Goal: Task Accomplishment & Management: Manage account settings

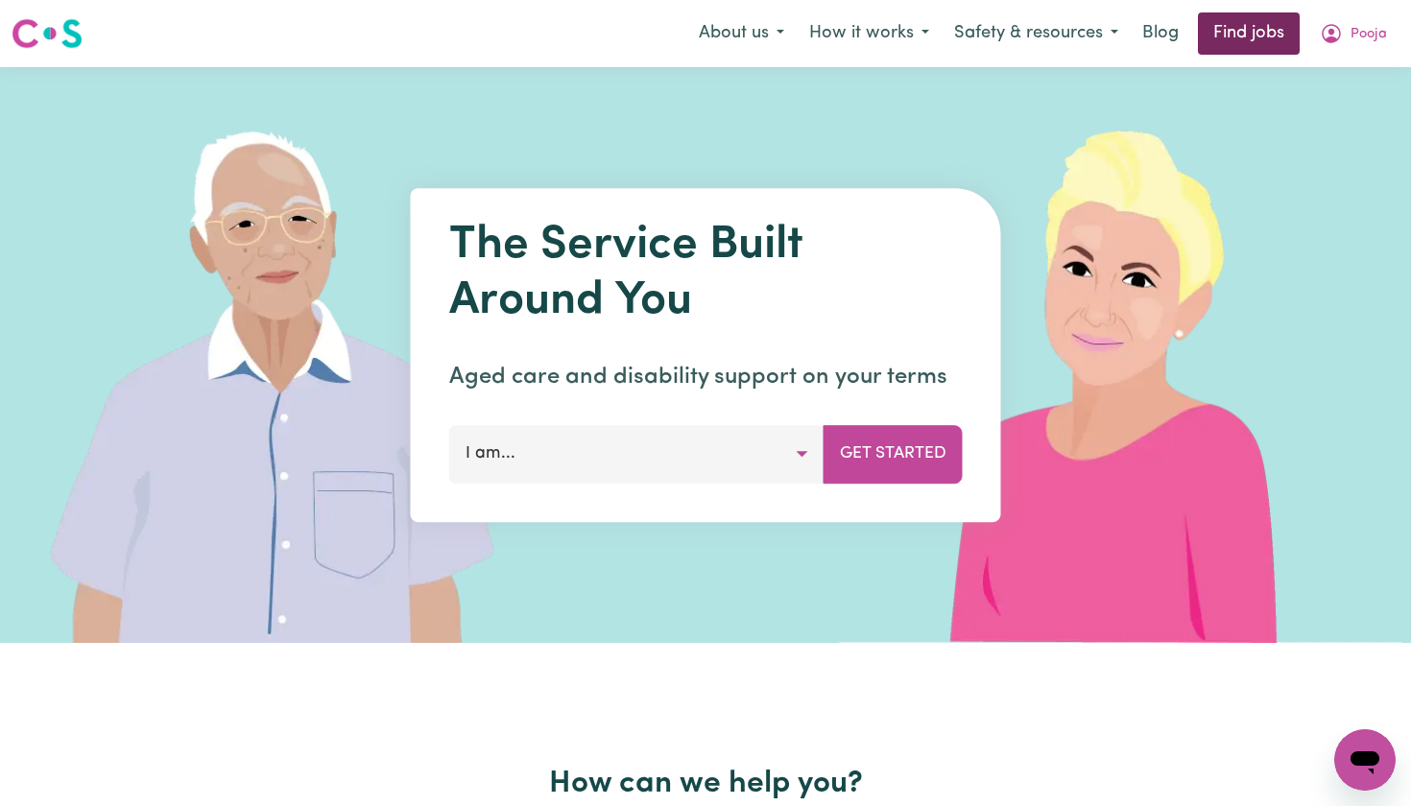
click at [1259, 49] on link "Find jobs" at bounding box center [1249, 33] width 102 height 42
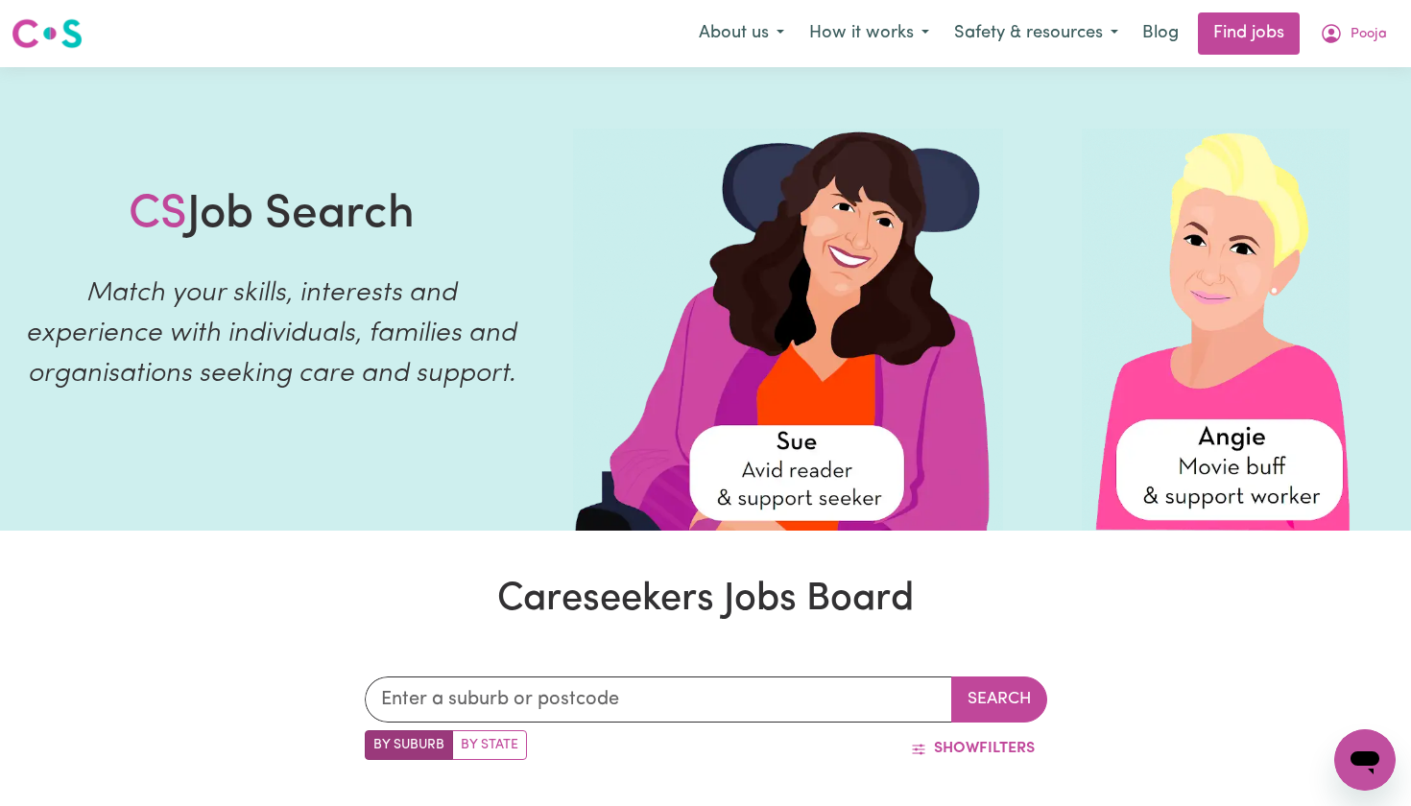
scroll to position [813, 0]
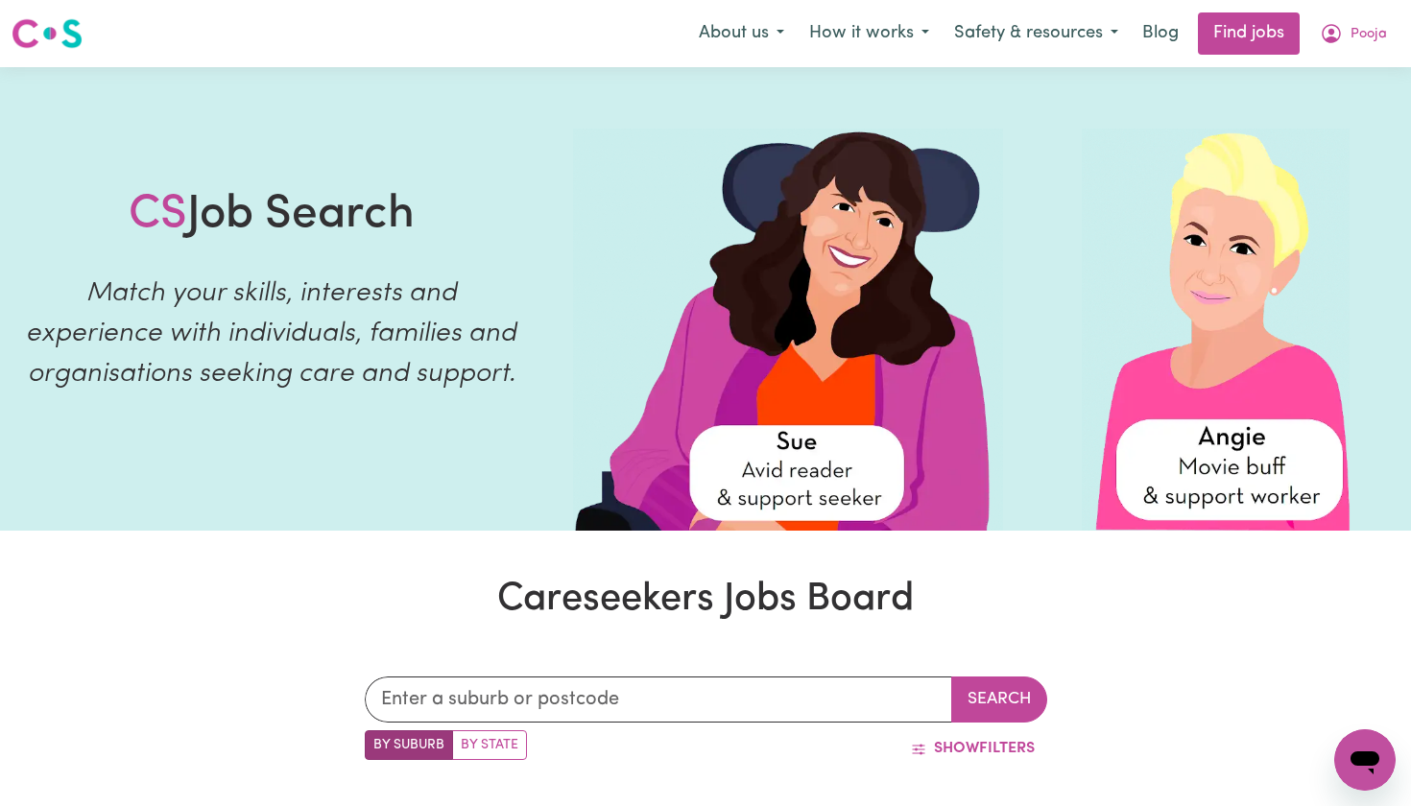
scroll to position [0, 0]
click at [1359, 34] on span "Pooja" at bounding box center [1369, 34] width 36 height 21
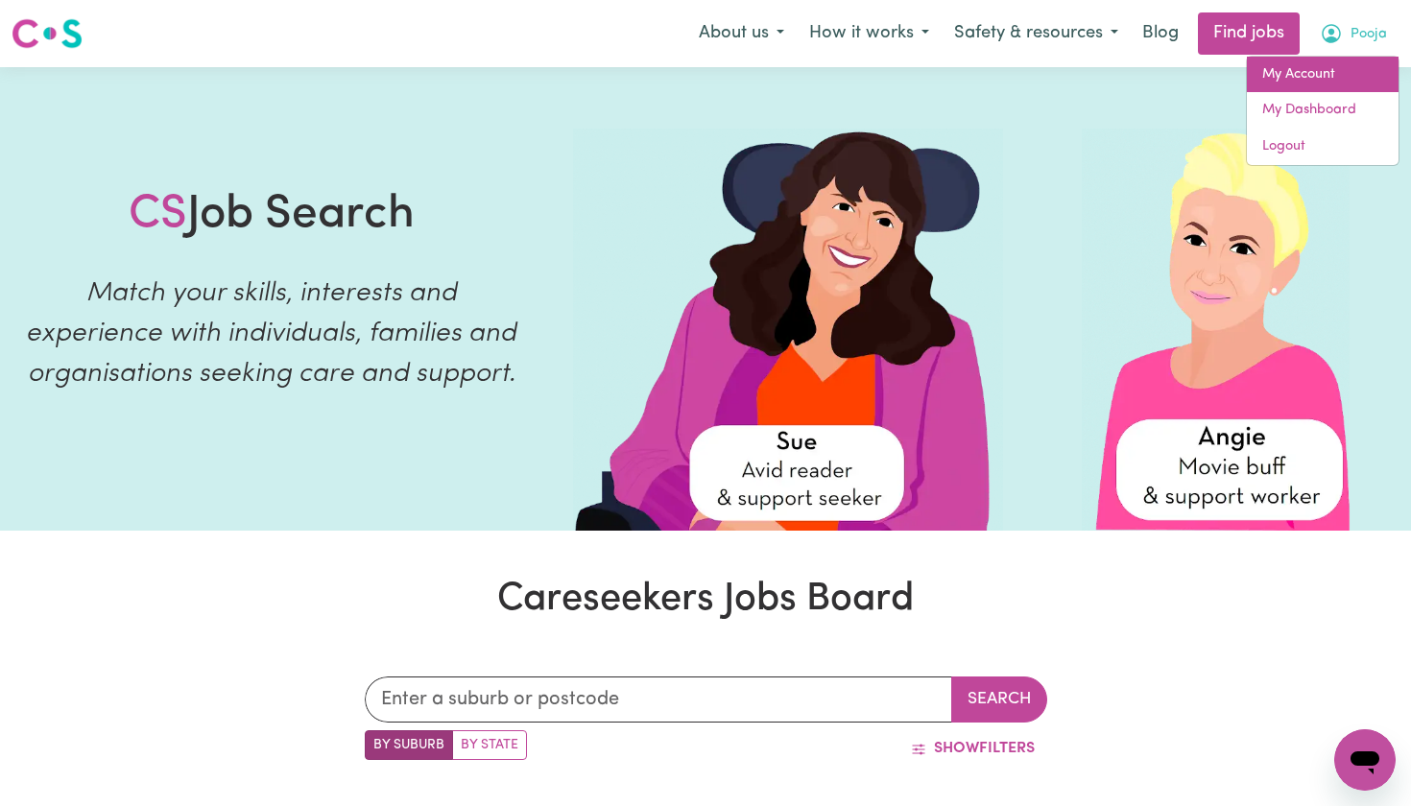
click at [1272, 82] on link "My Account" at bounding box center [1323, 75] width 152 height 36
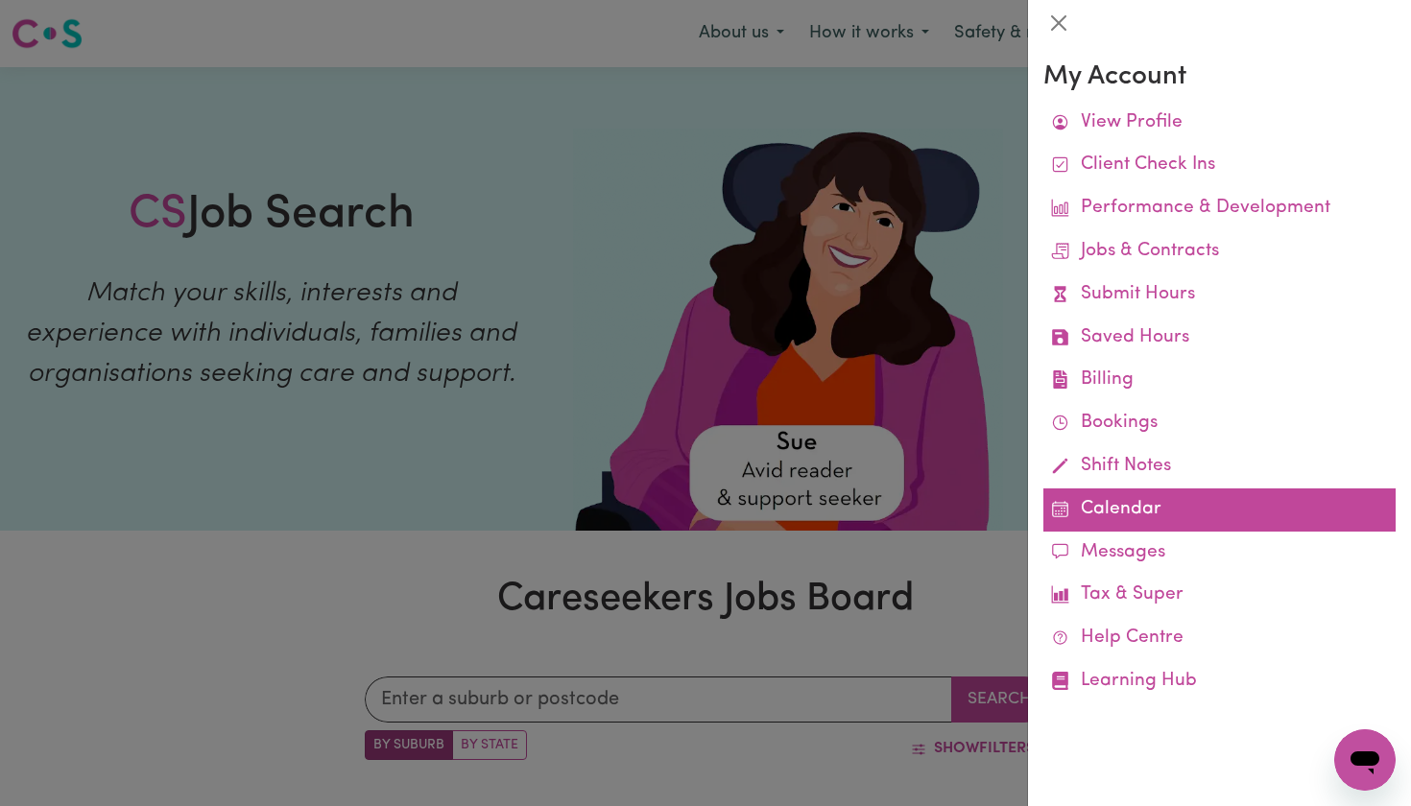
click at [1103, 497] on link "Calendar" at bounding box center [1219, 510] width 352 height 43
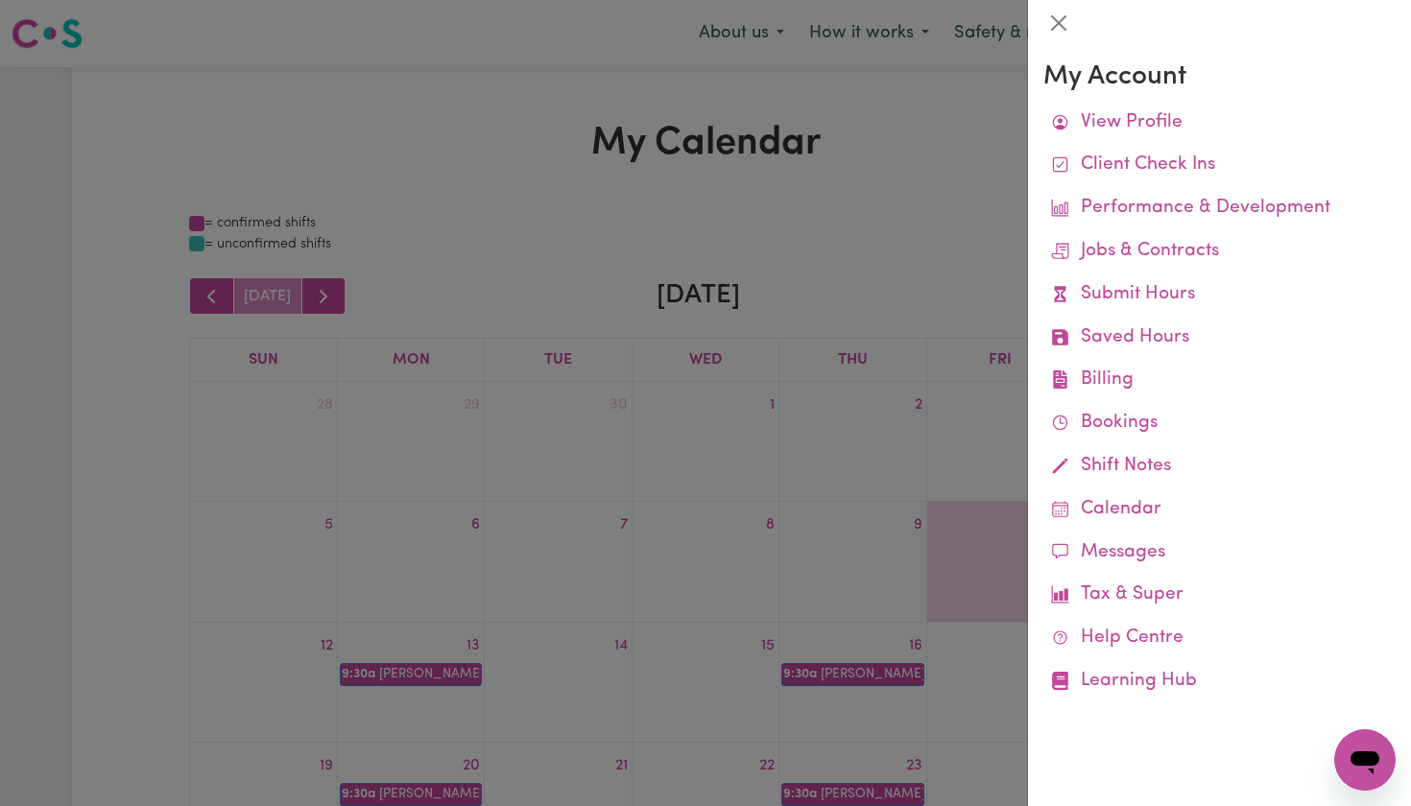
click at [903, 199] on div at bounding box center [705, 403] width 1411 height 806
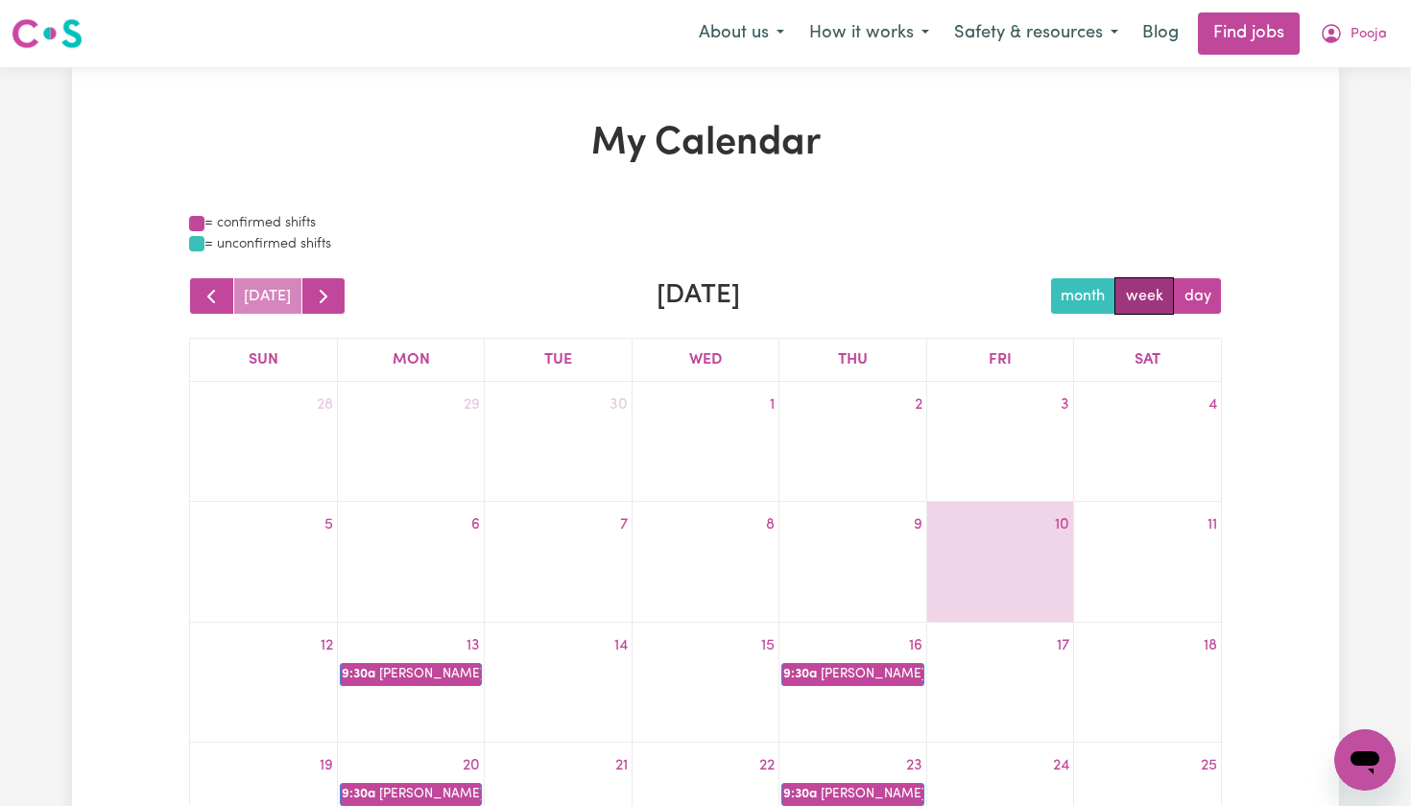
click at [1149, 296] on button "week" at bounding box center [1145, 295] width 60 height 37
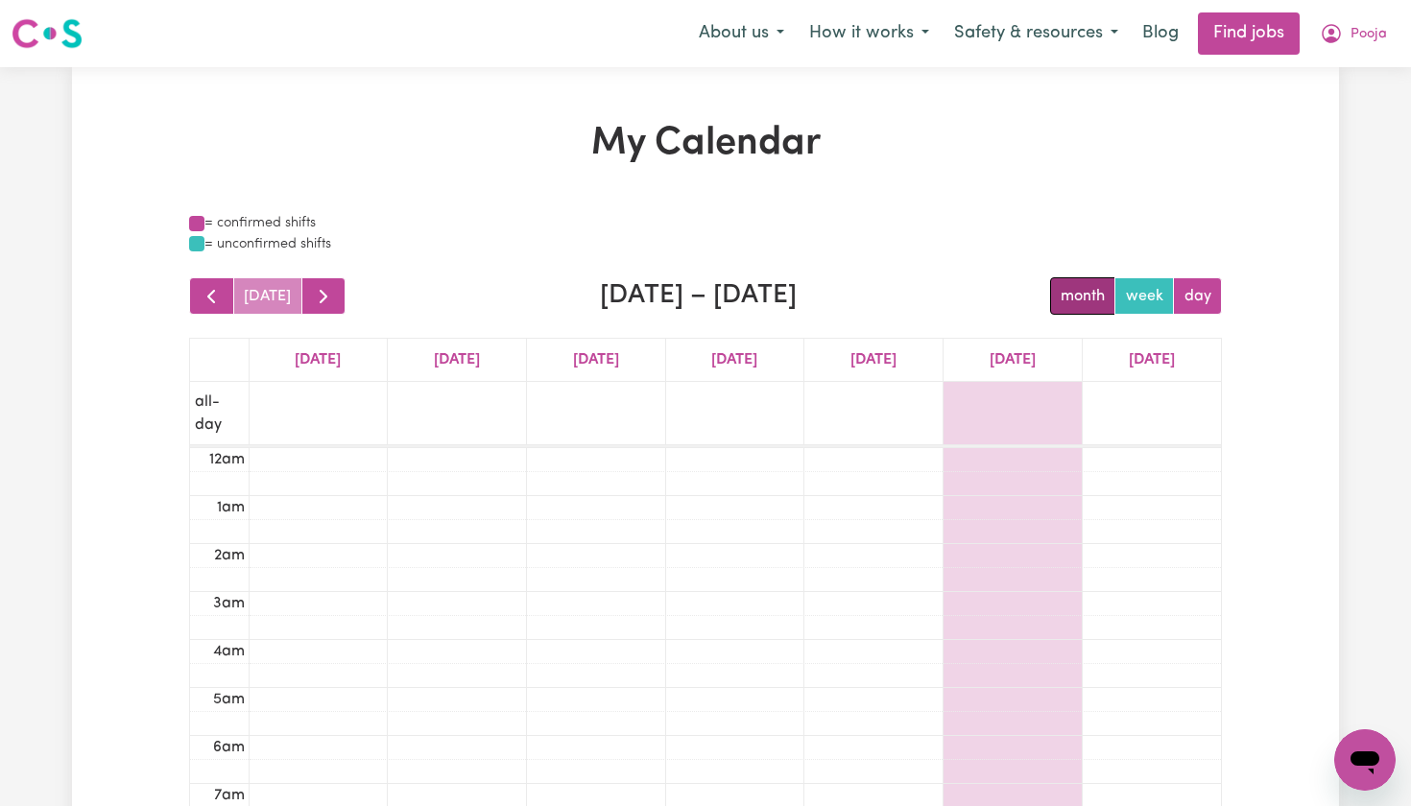
click at [1088, 284] on button "month" at bounding box center [1083, 295] width 66 height 37
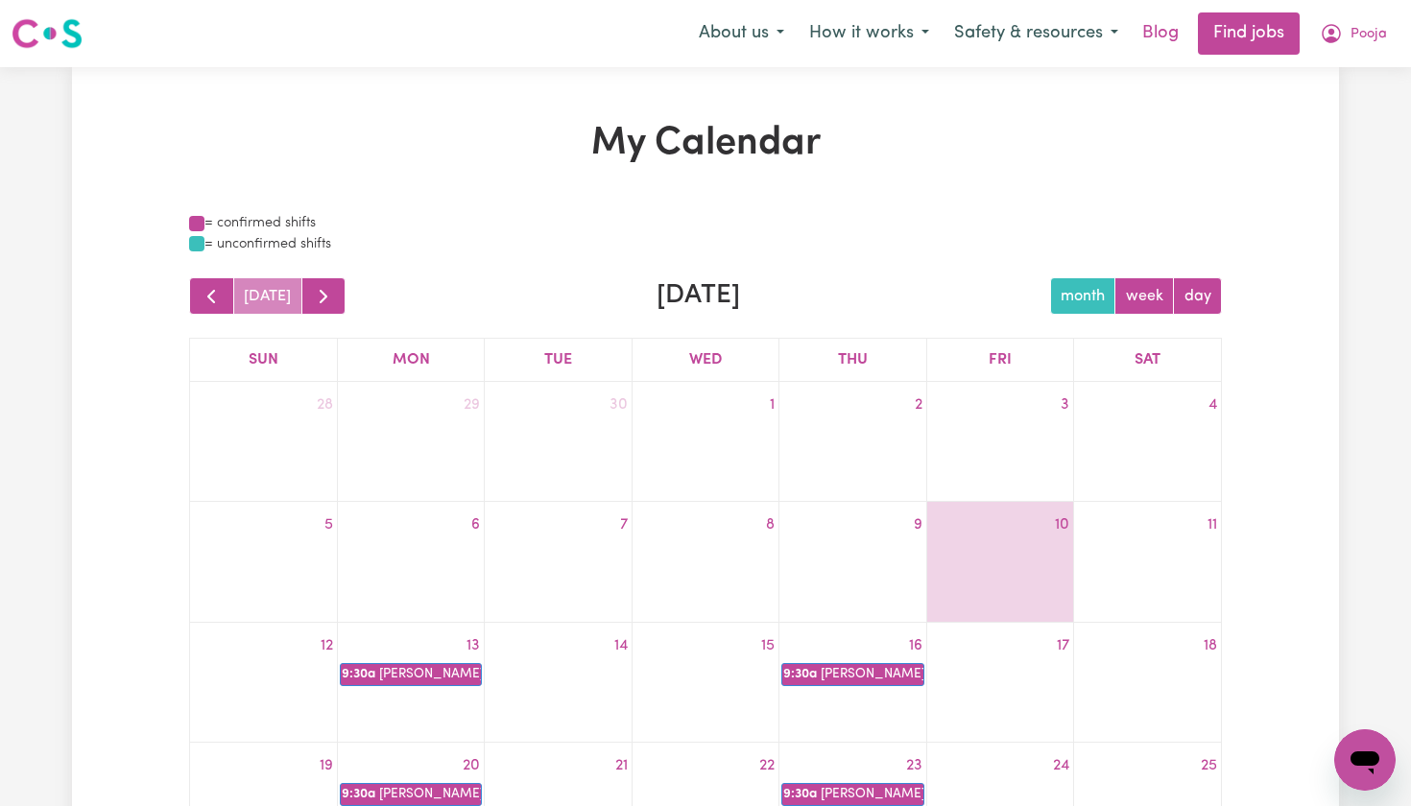
click at [1162, 36] on link "Blog" at bounding box center [1161, 33] width 60 height 42
click at [1340, 35] on icon "My Account" at bounding box center [1331, 33] width 19 height 19
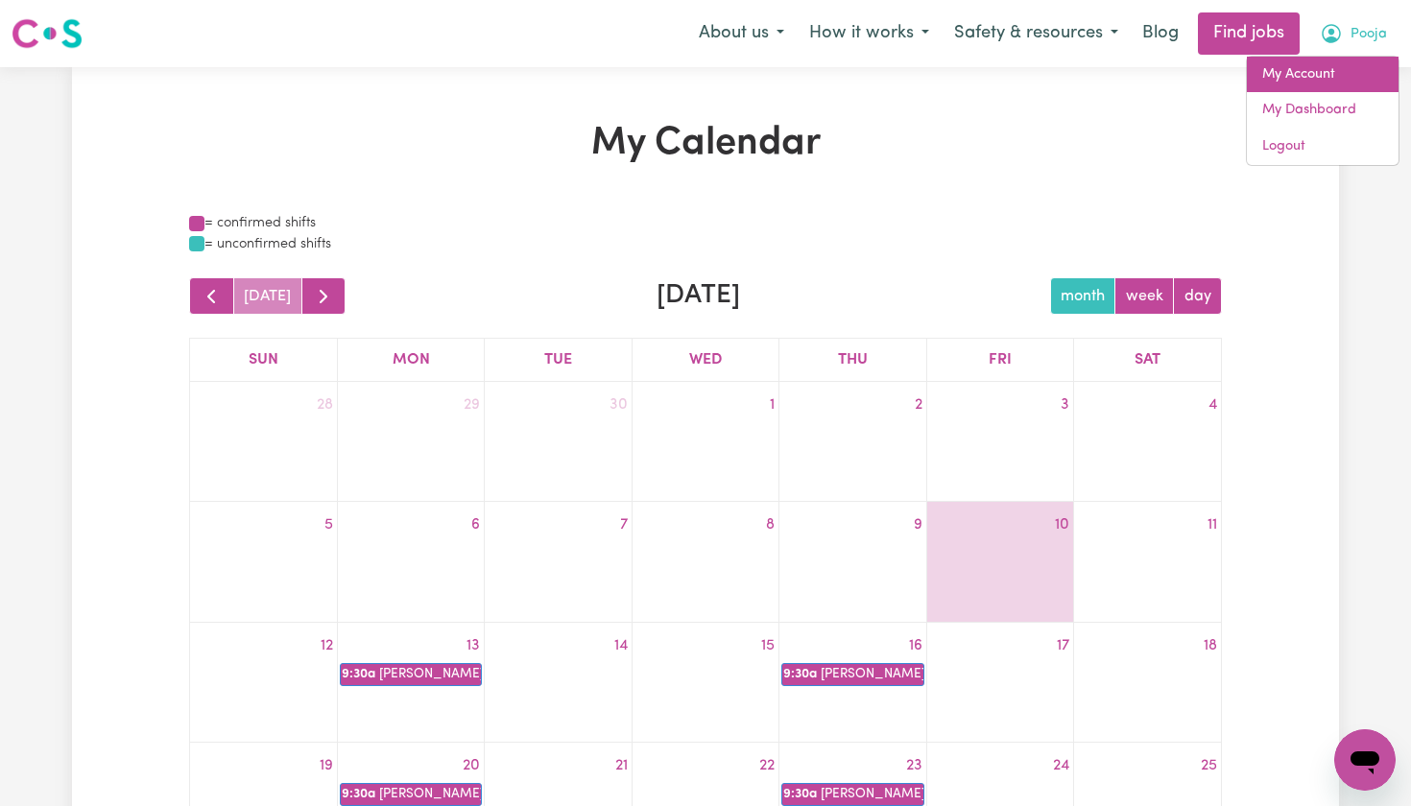
click at [1318, 79] on link "My Account" at bounding box center [1323, 75] width 152 height 36
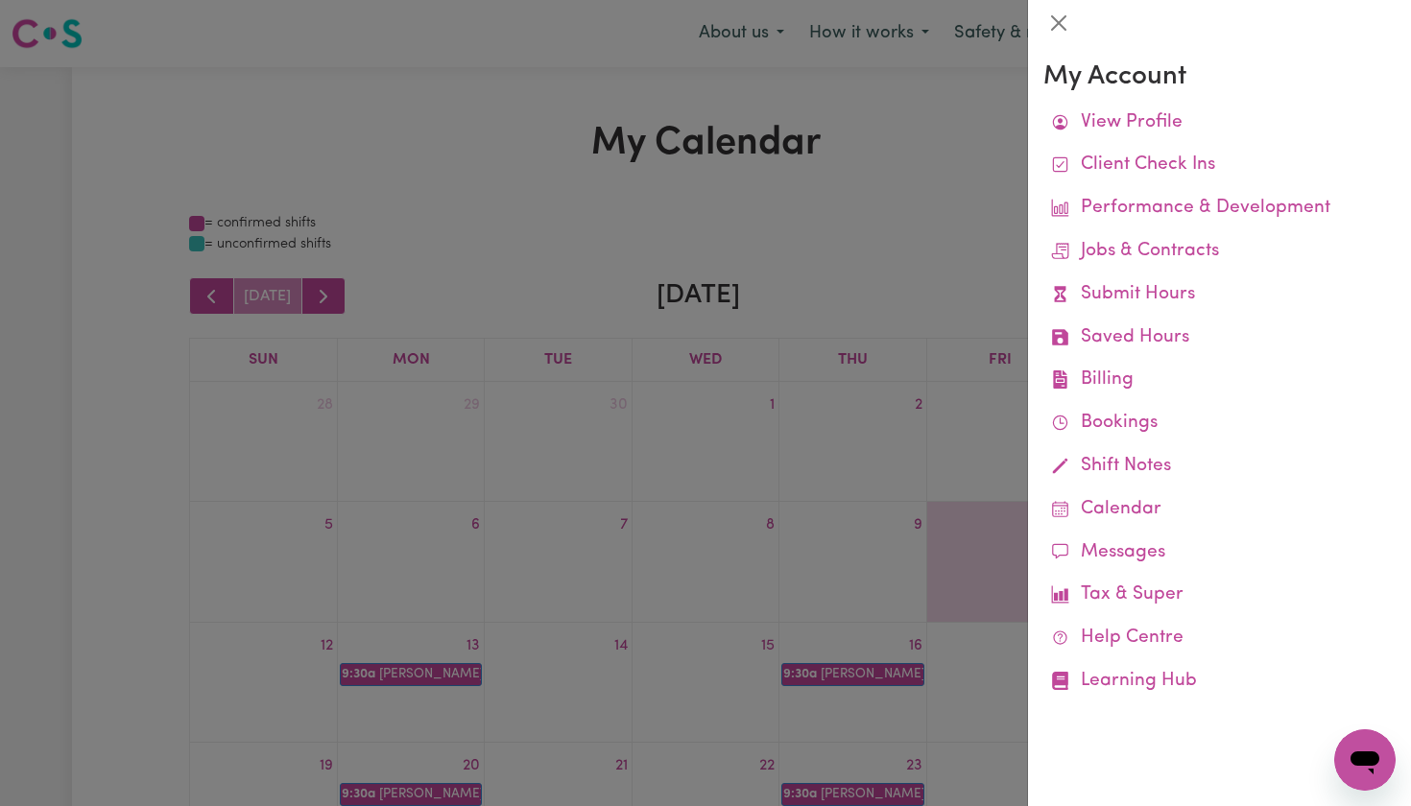
click at [984, 143] on div at bounding box center [705, 403] width 1411 height 806
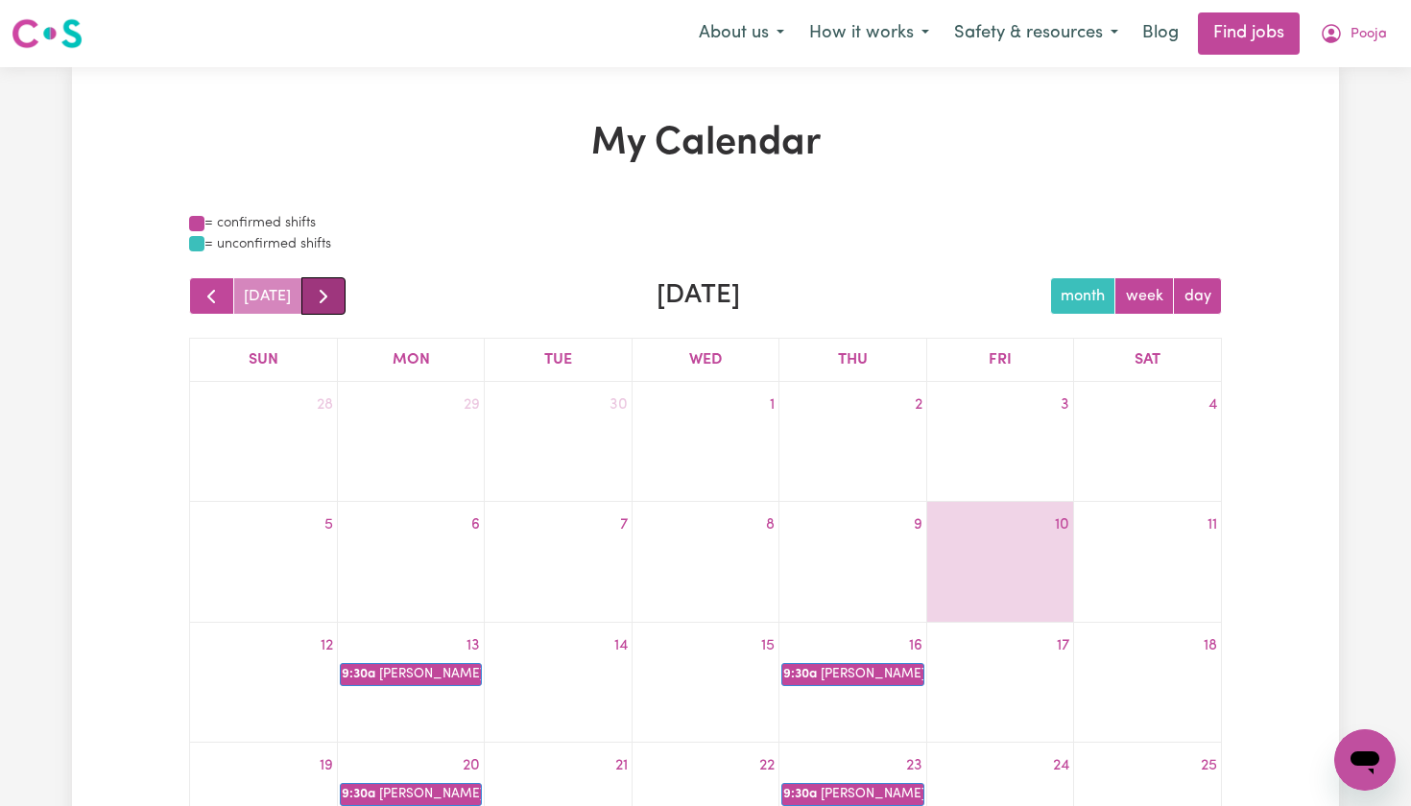
click at [322, 310] on button "button" at bounding box center [323, 295] width 45 height 37
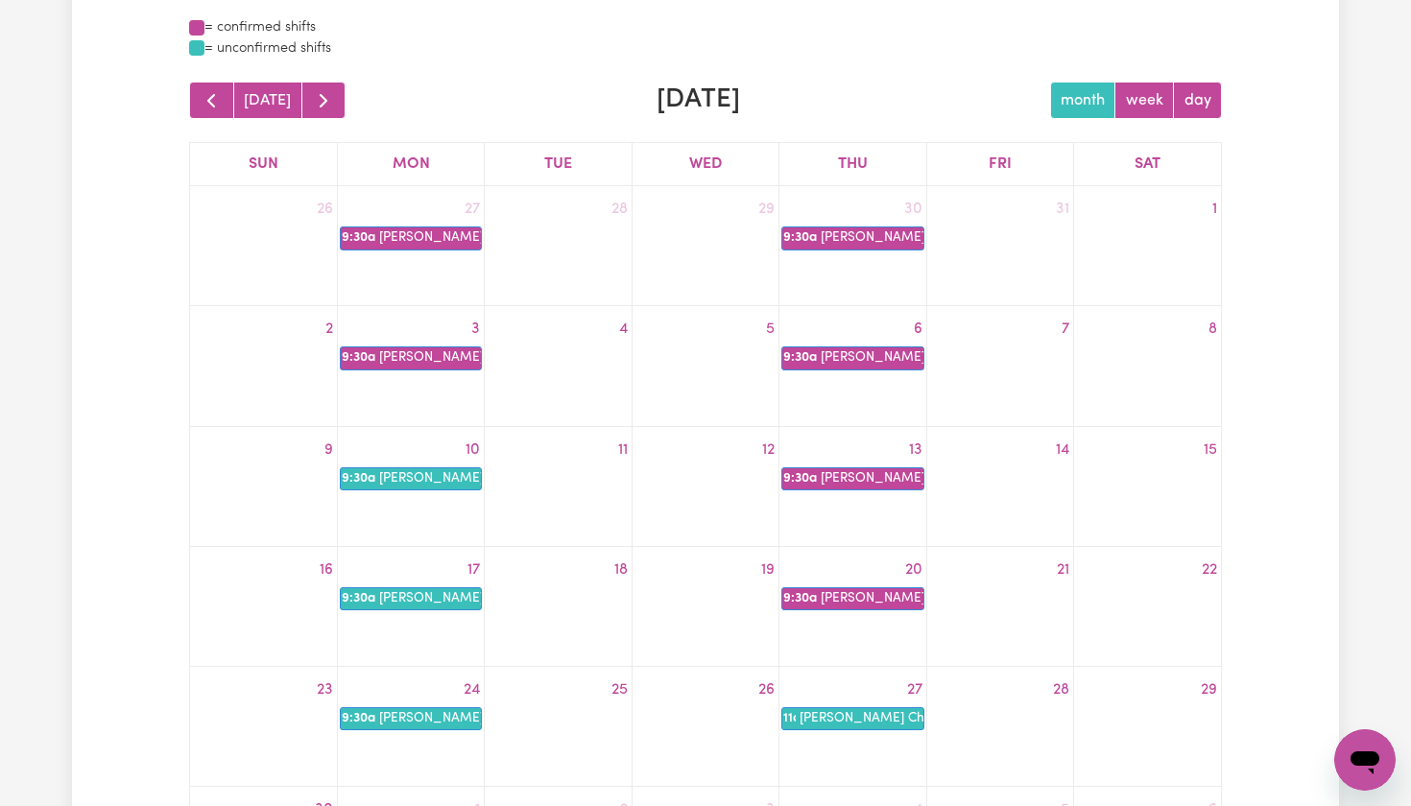
scroll to position [199, 0]
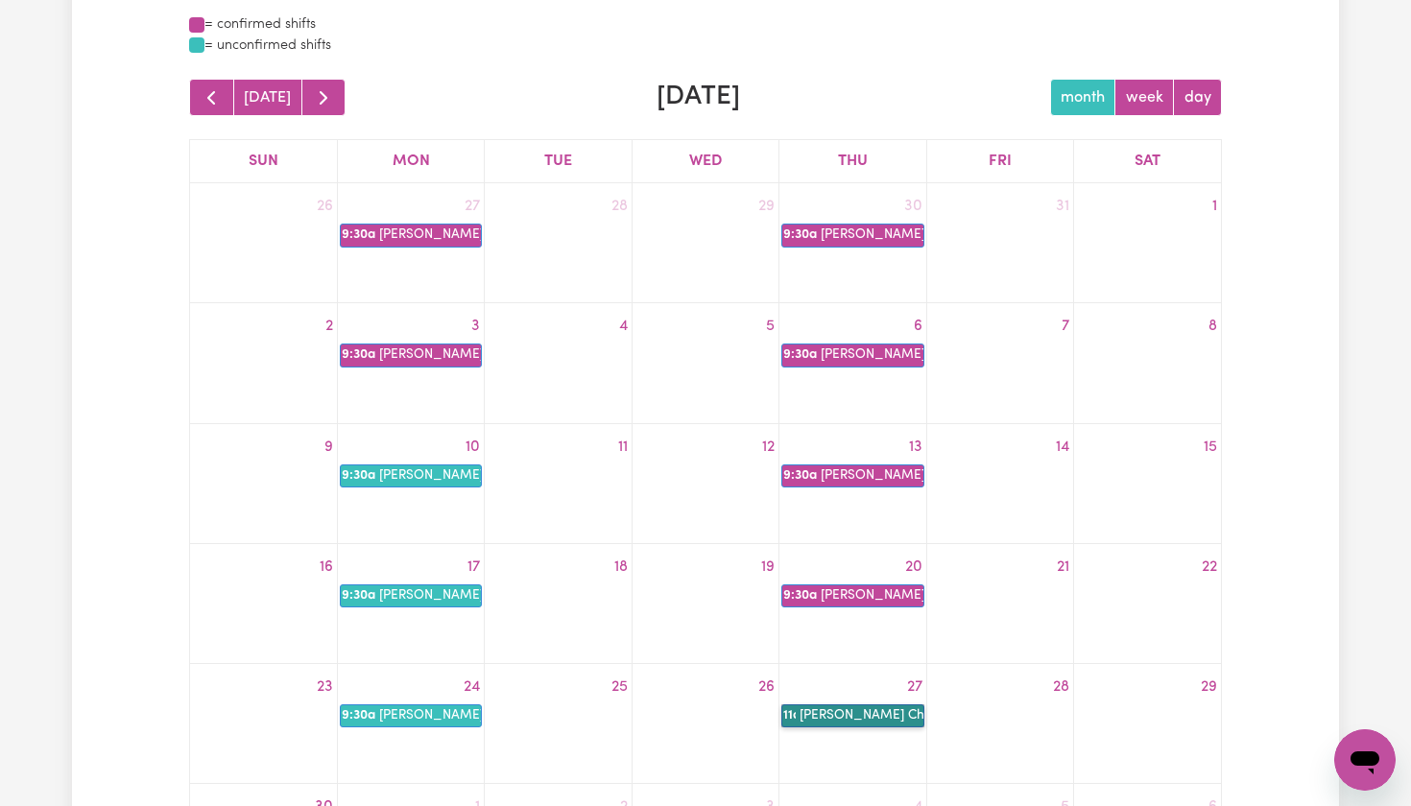
click at [844, 715] on link "11a Rhonda Chosen Family" at bounding box center [852, 716] width 142 height 23
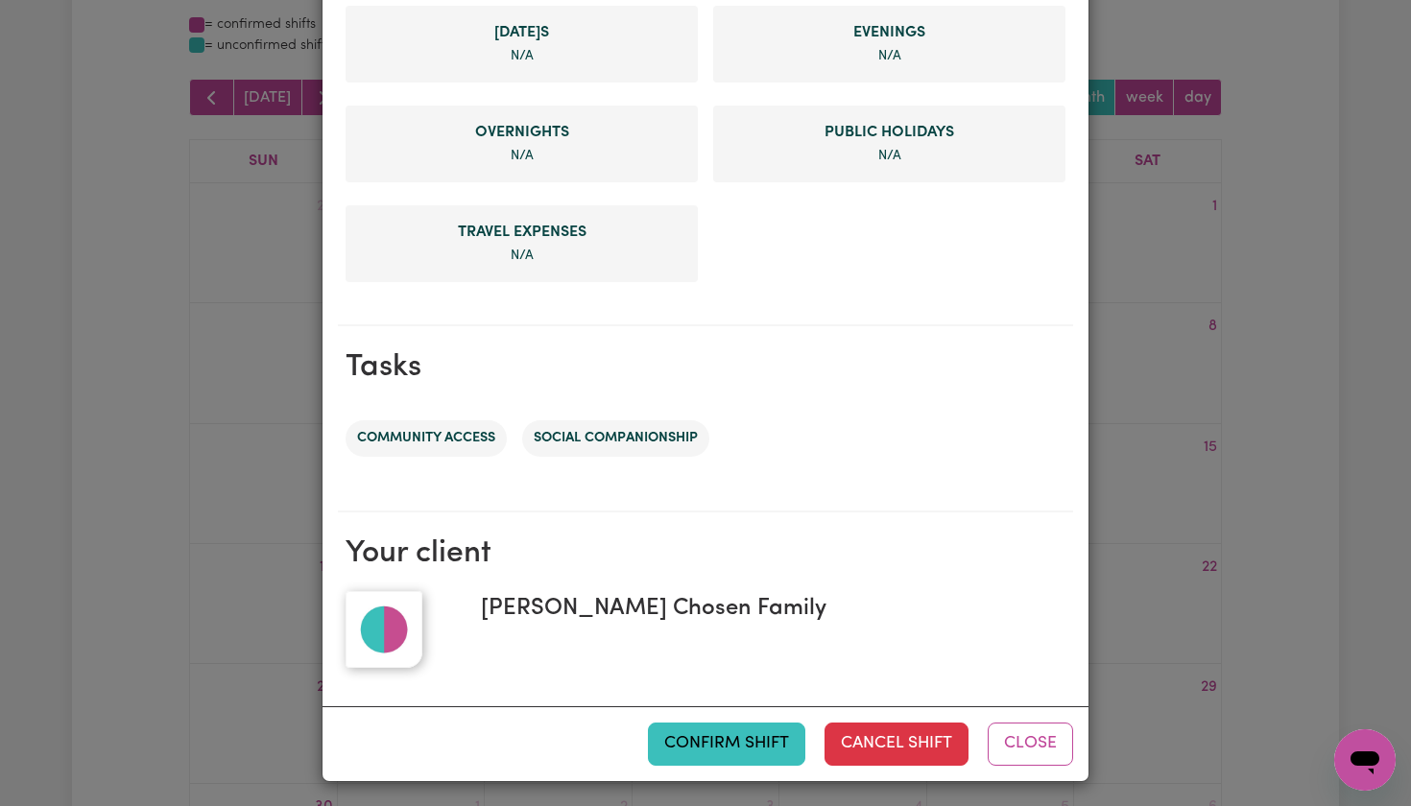
scroll to position [769, 0]
click at [916, 750] on button "Cancel Shift" at bounding box center [897, 745] width 144 height 42
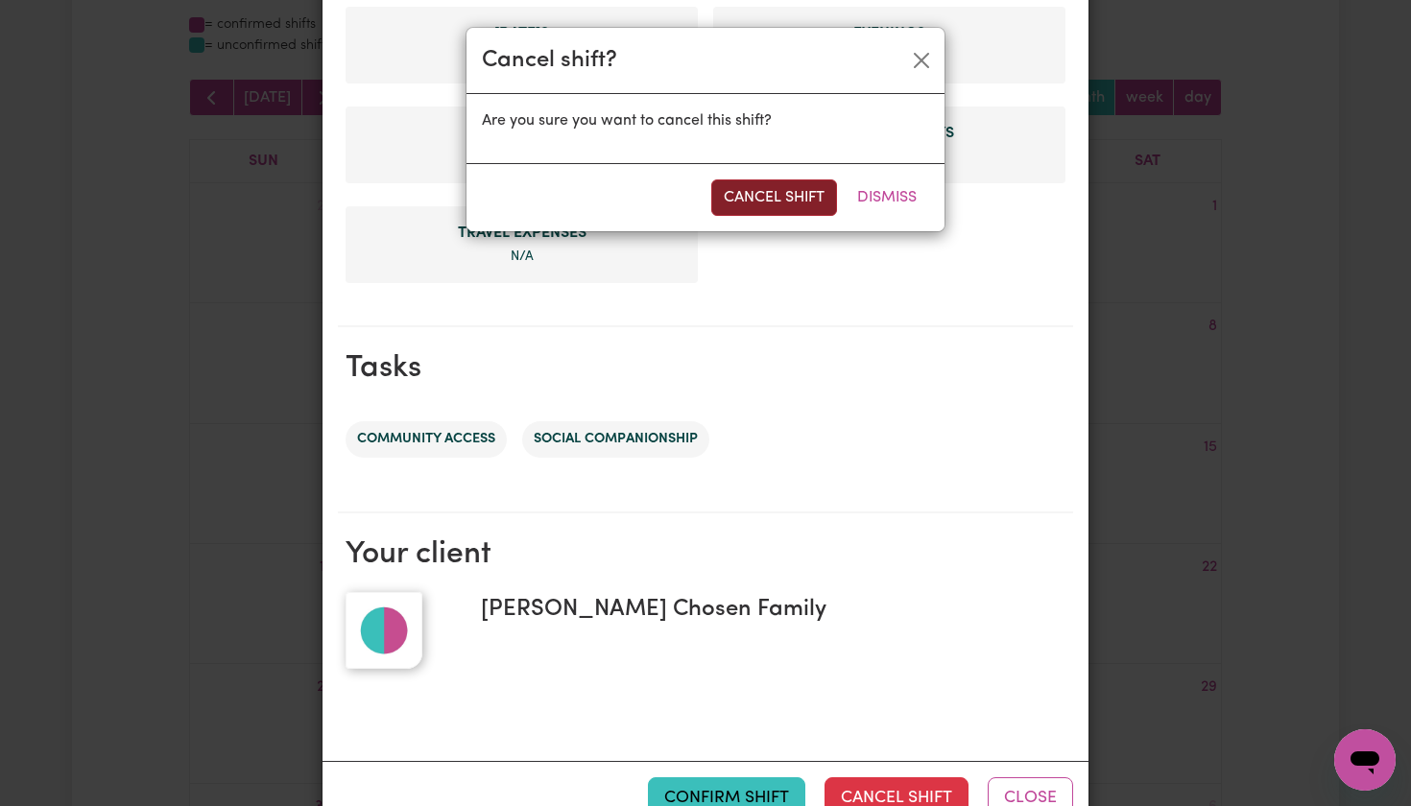
click at [792, 197] on button "Cancel Shift" at bounding box center [774, 198] width 126 height 36
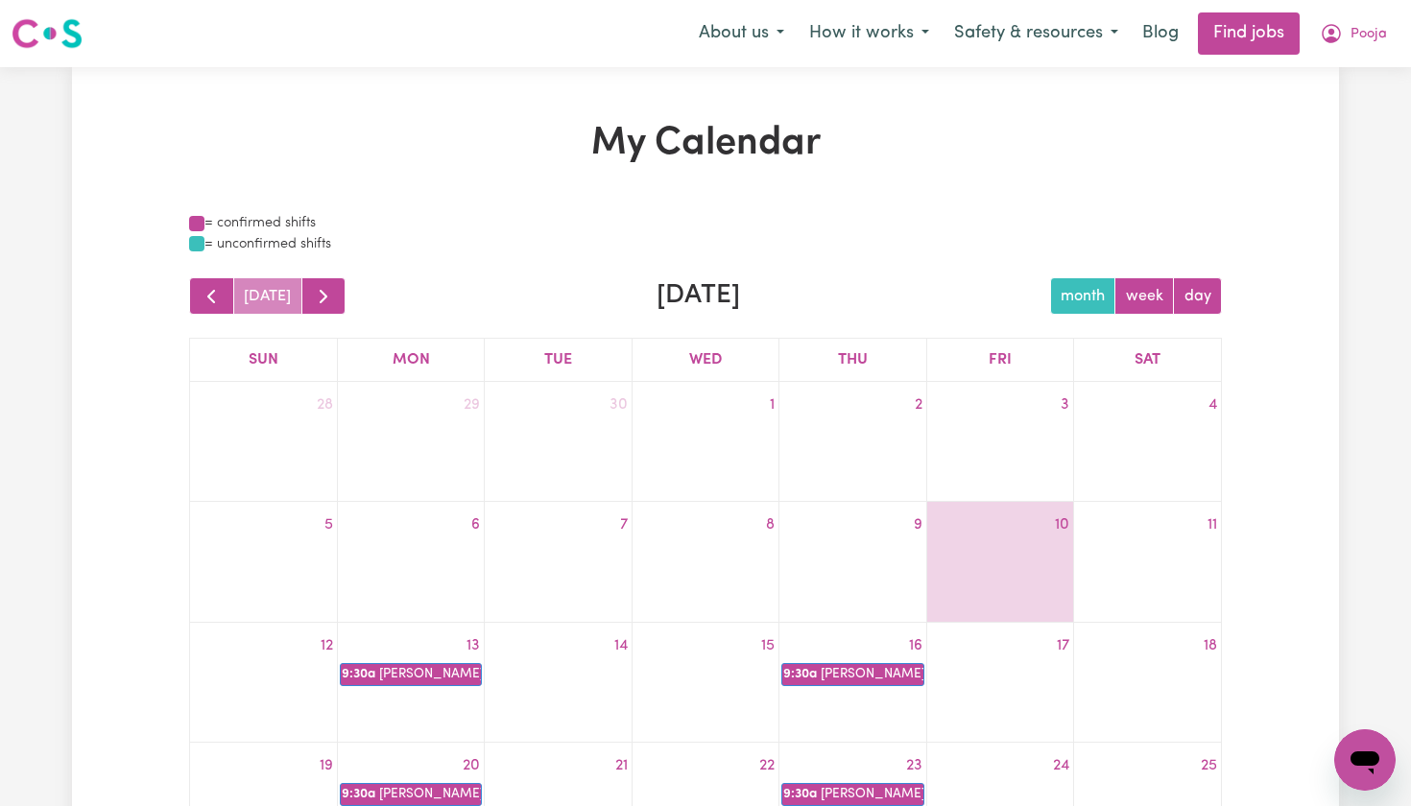
scroll to position [0, 0]
click at [1332, 34] on icon "My Account" at bounding box center [1332, 32] width 6 height 7
click at [1292, 115] on link "My Dashboard" at bounding box center [1323, 110] width 152 height 36
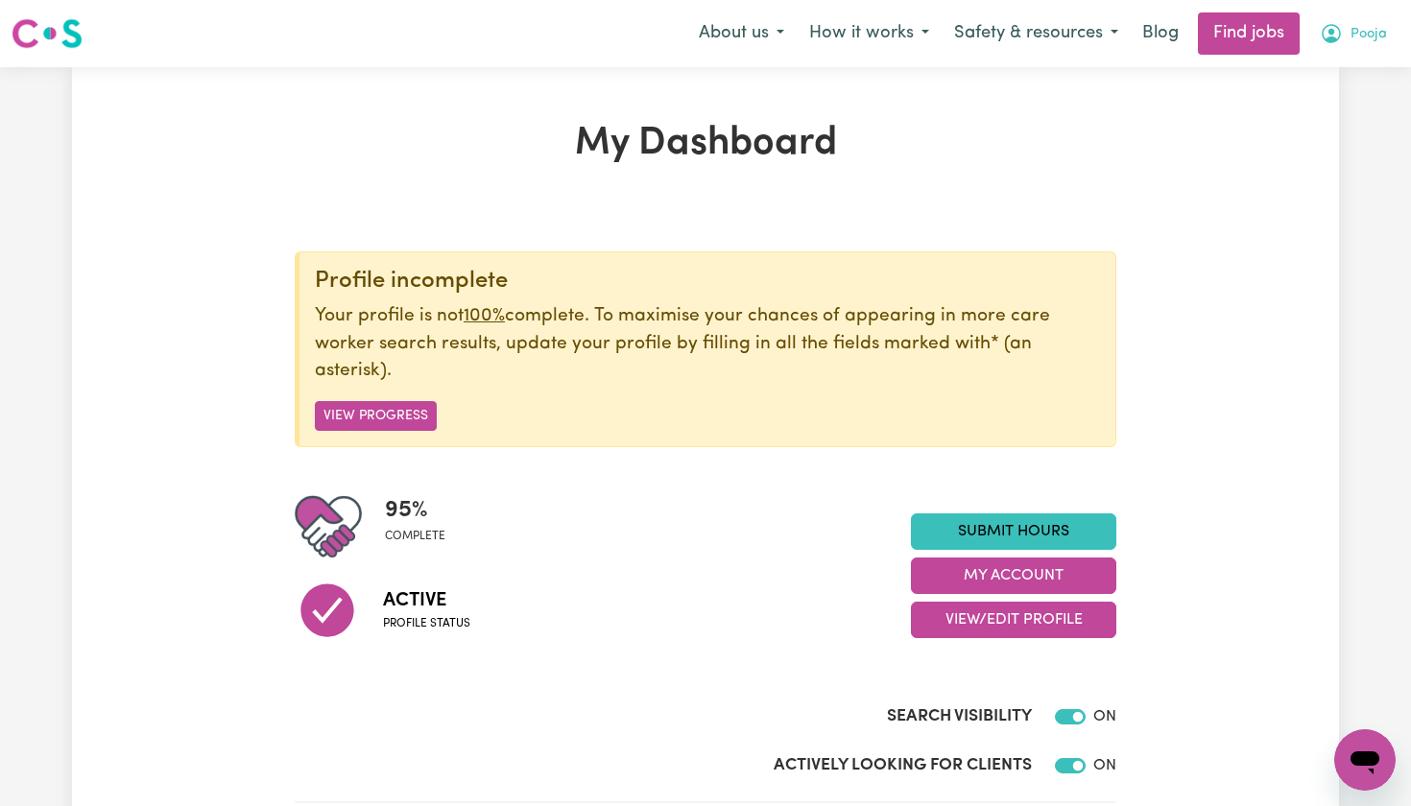
click at [1368, 36] on span "Pooja" at bounding box center [1369, 34] width 36 height 21
click at [1304, 81] on link "My Account" at bounding box center [1323, 75] width 152 height 36
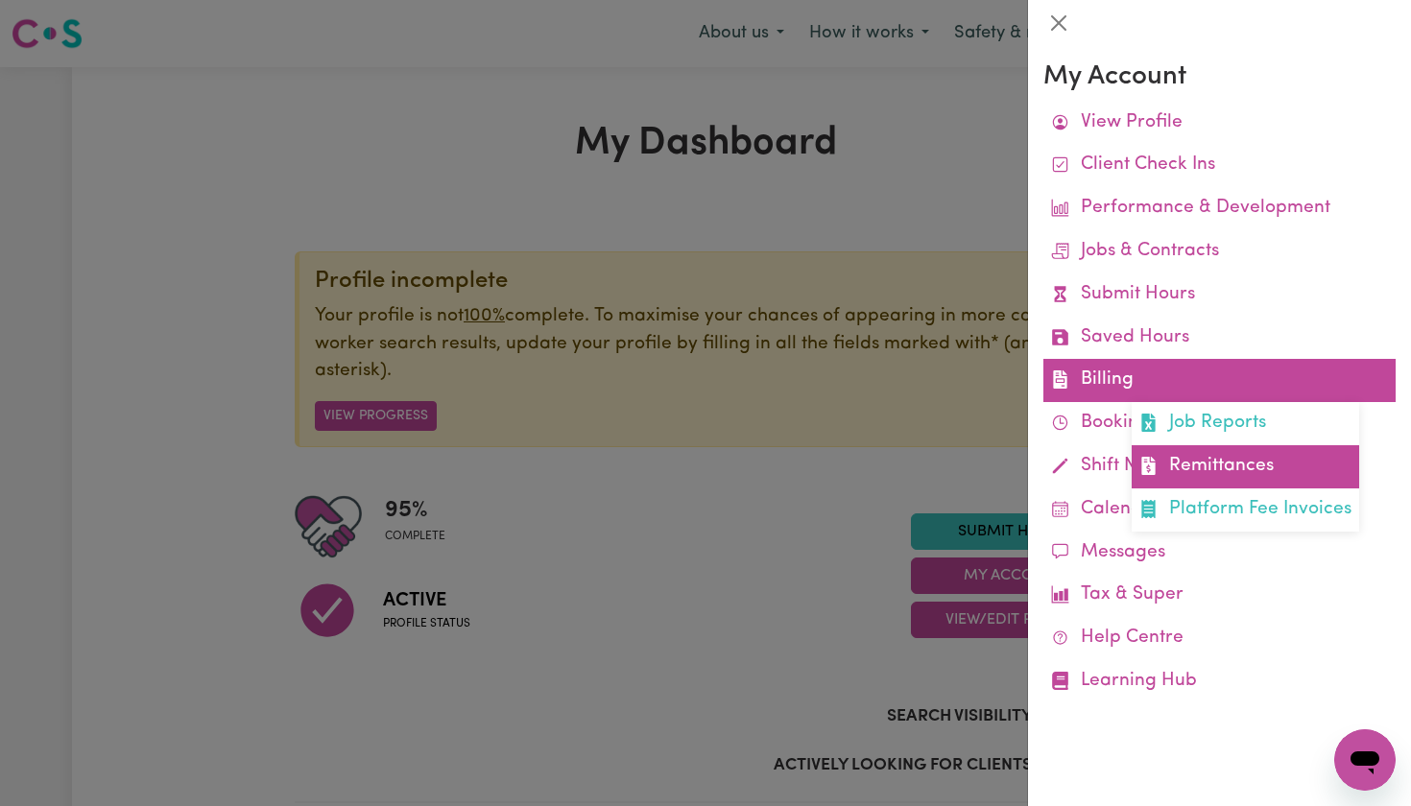
click at [1236, 452] on link "Remittances" at bounding box center [1246, 466] width 228 height 43
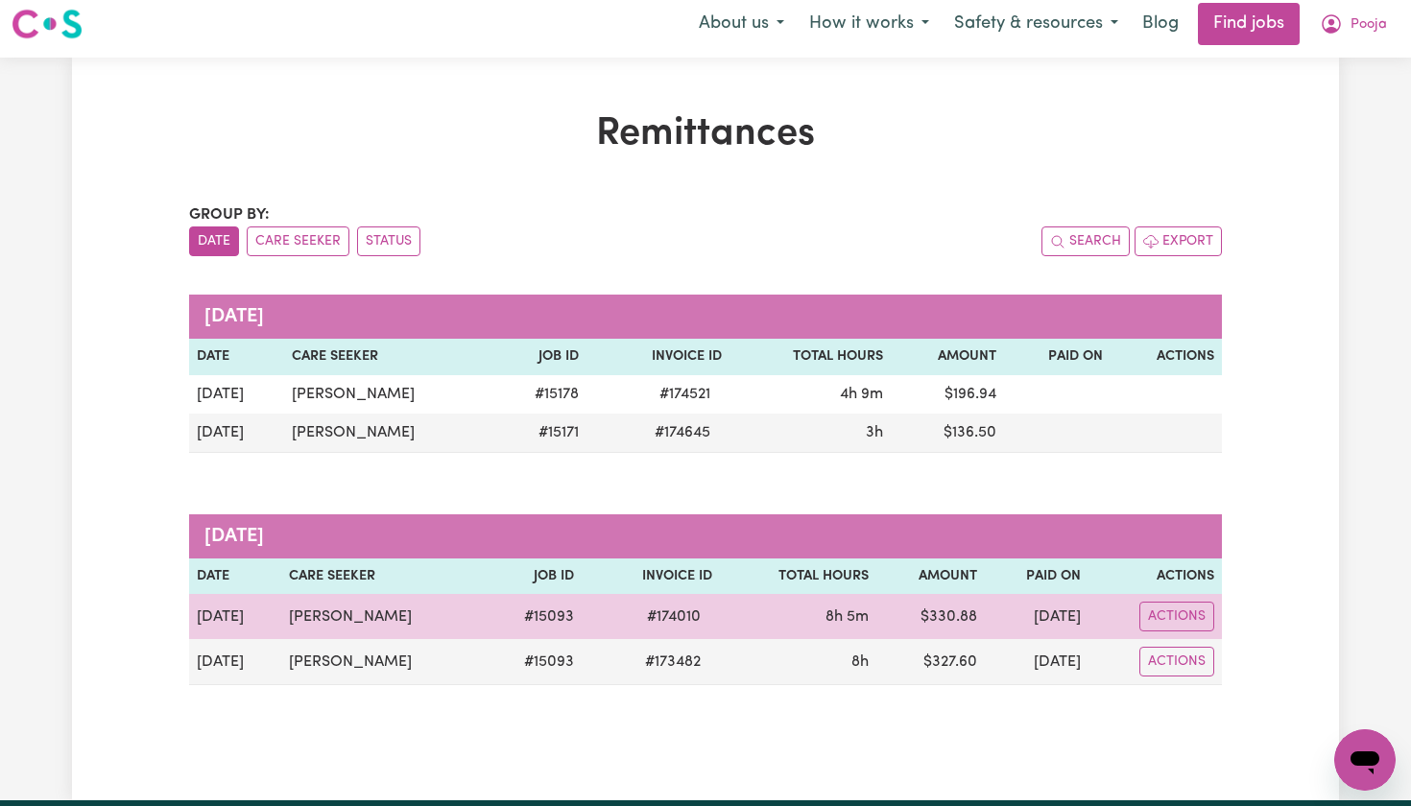
scroll to position [10, 0]
click at [1188, 616] on button "Actions" at bounding box center [1176, 617] width 75 height 30
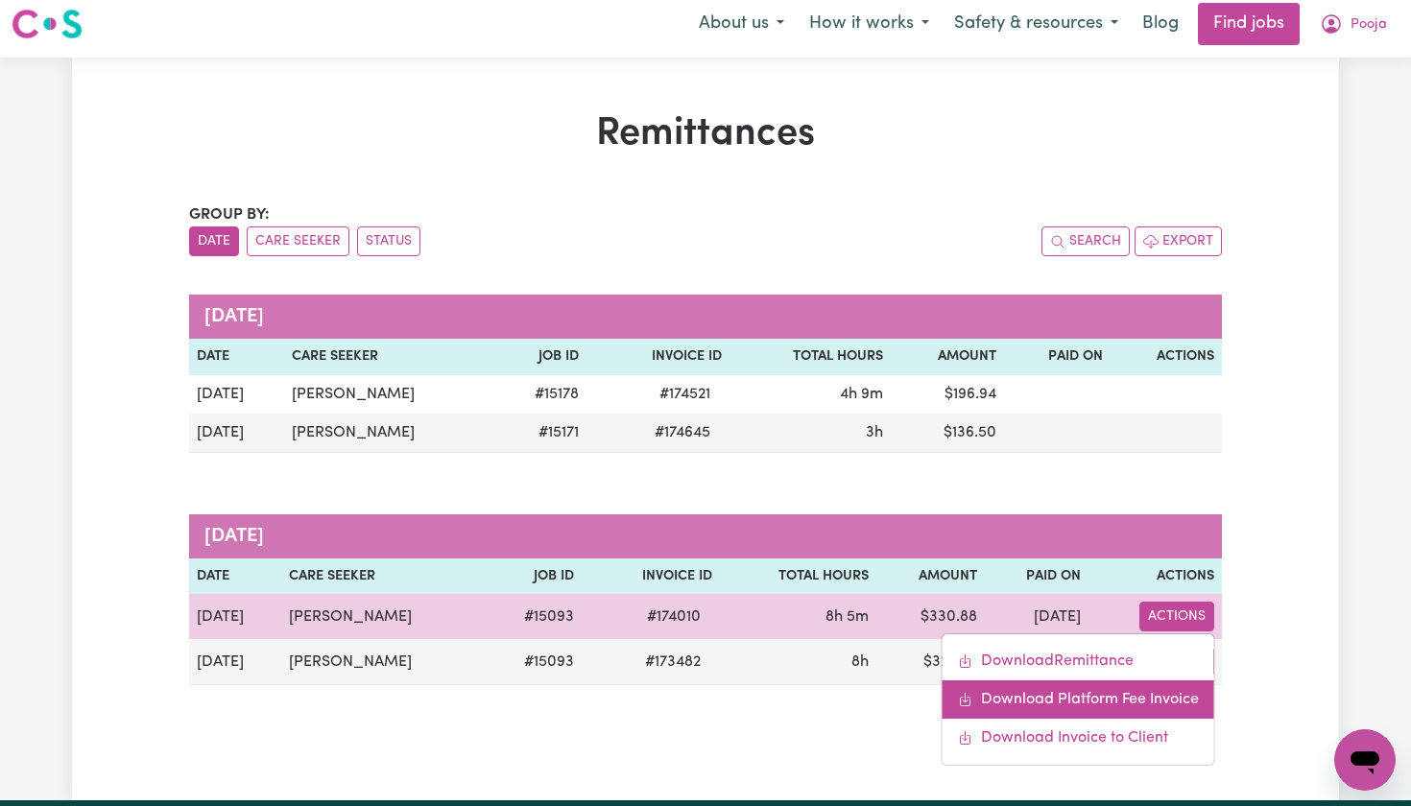
click at [1130, 702] on link "Download Platform Fee Invoice" at bounding box center [1079, 700] width 272 height 38
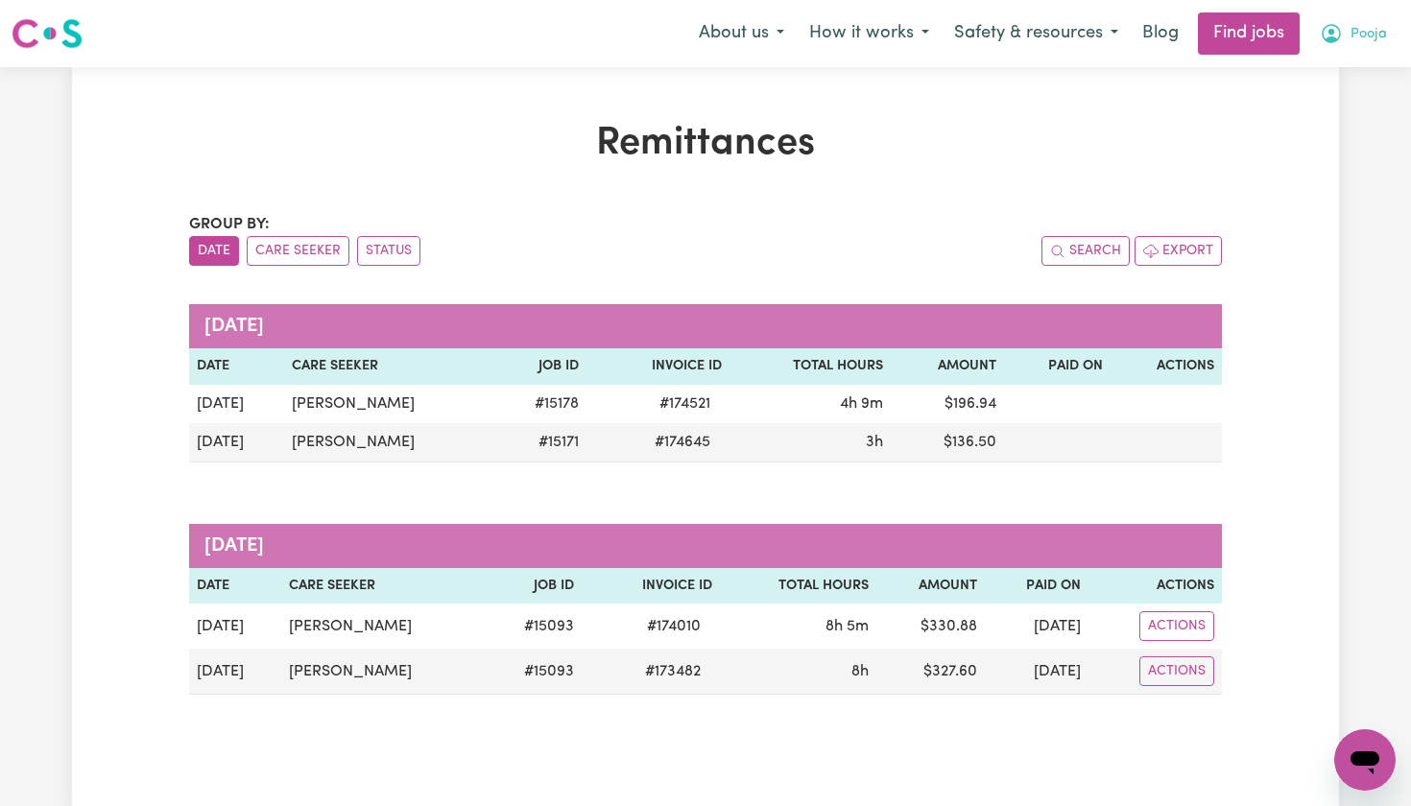
click at [1353, 40] on span "Pooja" at bounding box center [1369, 34] width 36 height 21
click at [1307, 76] on link "My Account" at bounding box center [1323, 75] width 152 height 36
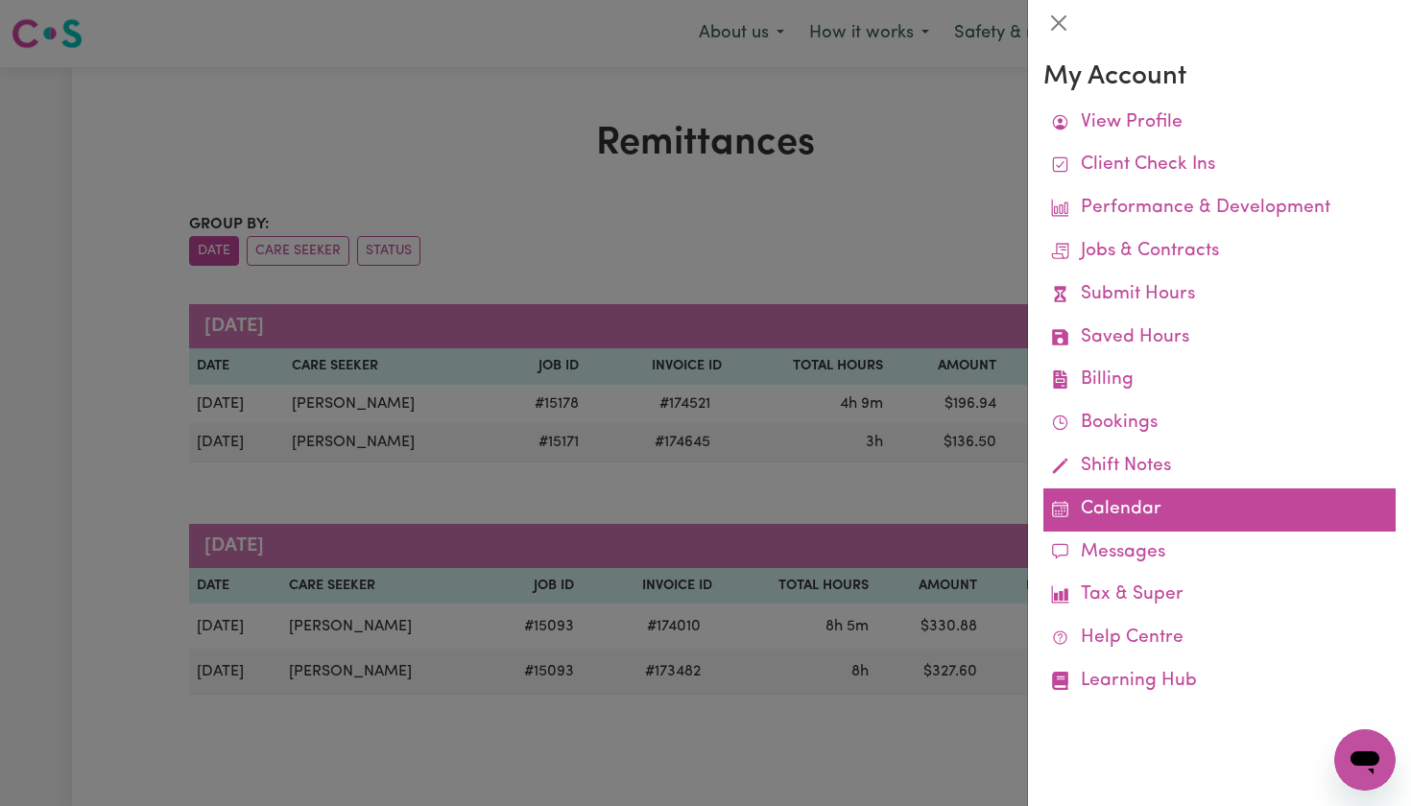
click at [1106, 504] on link "Calendar" at bounding box center [1219, 510] width 352 height 43
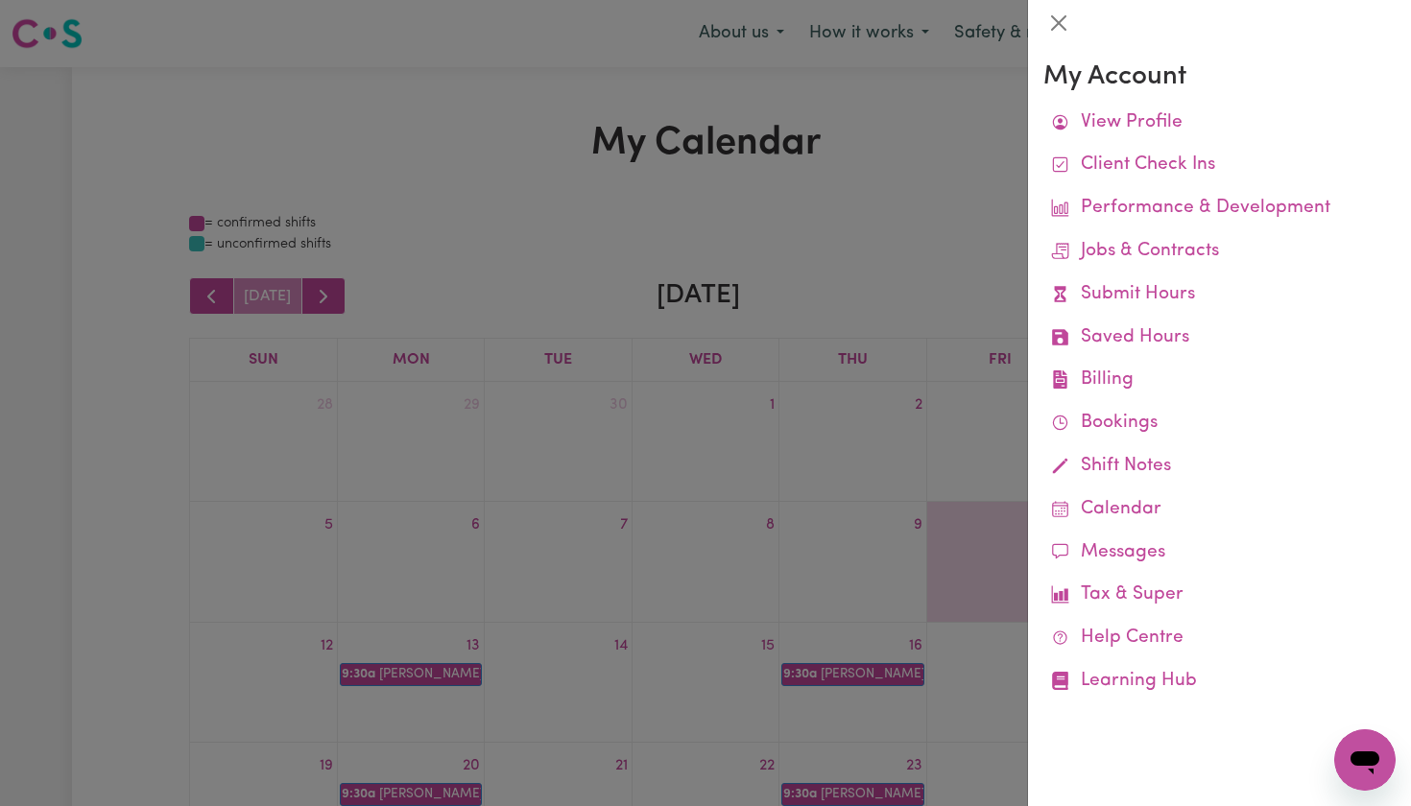
click at [903, 273] on div at bounding box center [705, 403] width 1411 height 806
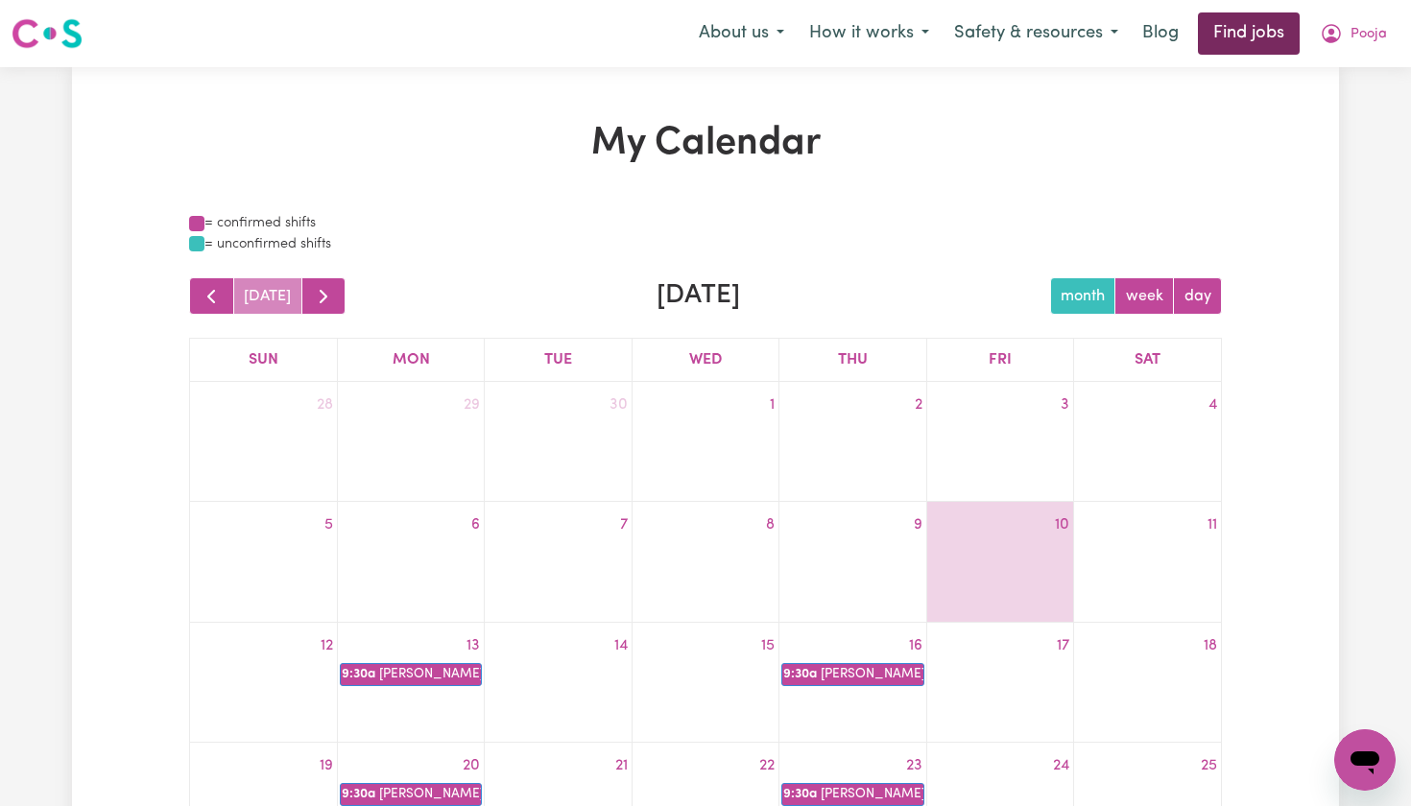
click at [1289, 29] on link "Find jobs" at bounding box center [1249, 33] width 102 height 42
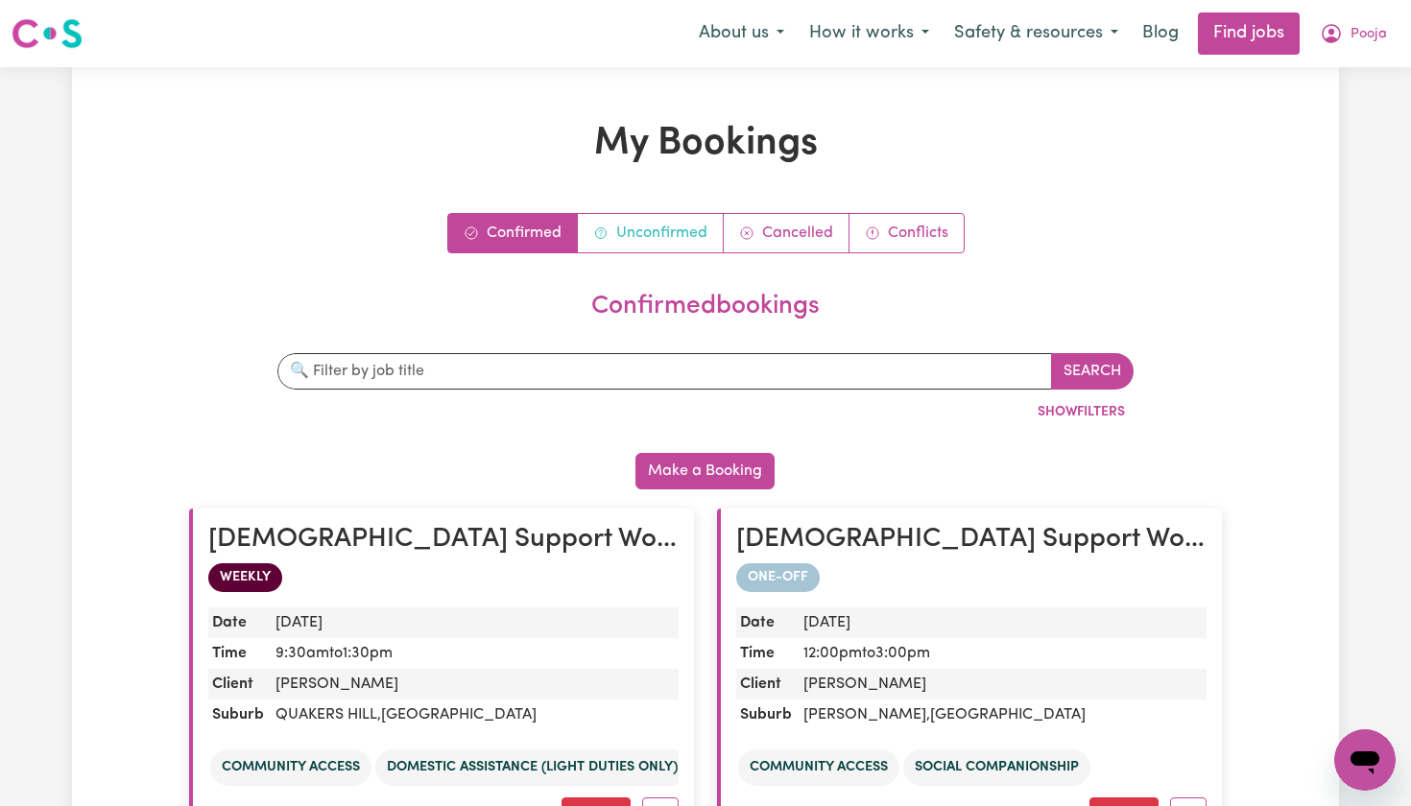
click at [625, 240] on link "Unconfirmed" at bounding box center [651, 233] width 146 height 38
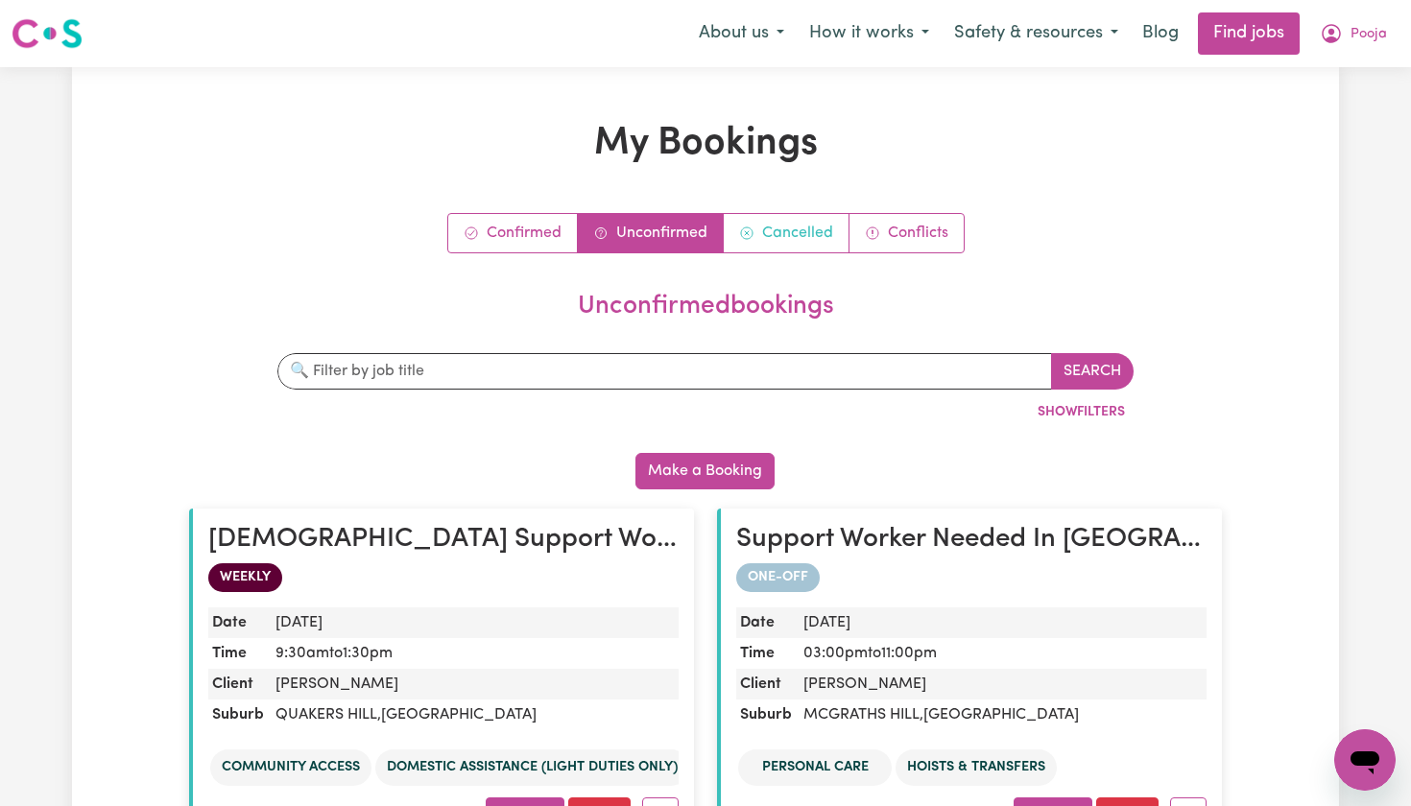
click at [823, 244] on link "Cancelled" at bounding box center [787, 233] width 126 height 38
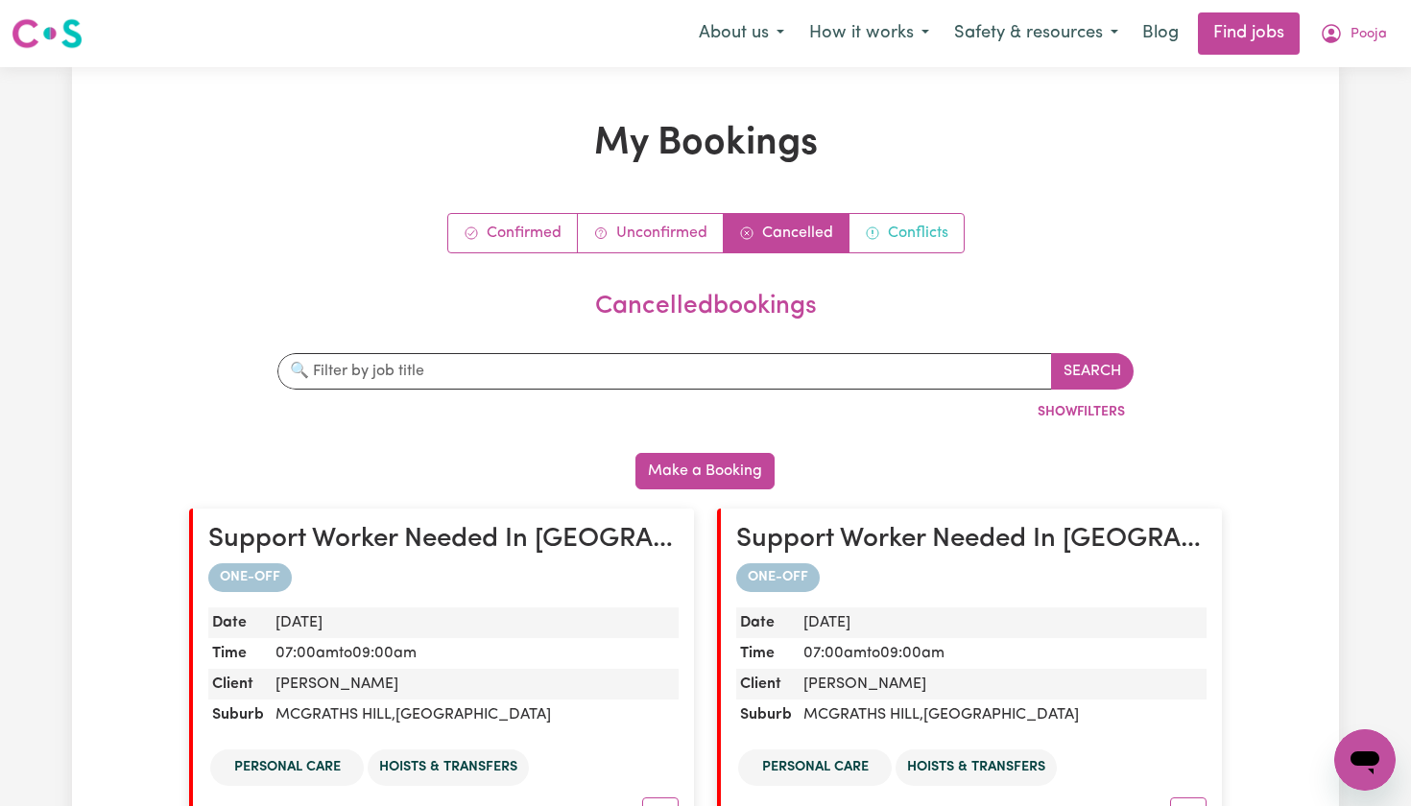
click at [926, 229] on link "Conflicts" at bounding box center [907, 233] width 114 height 38
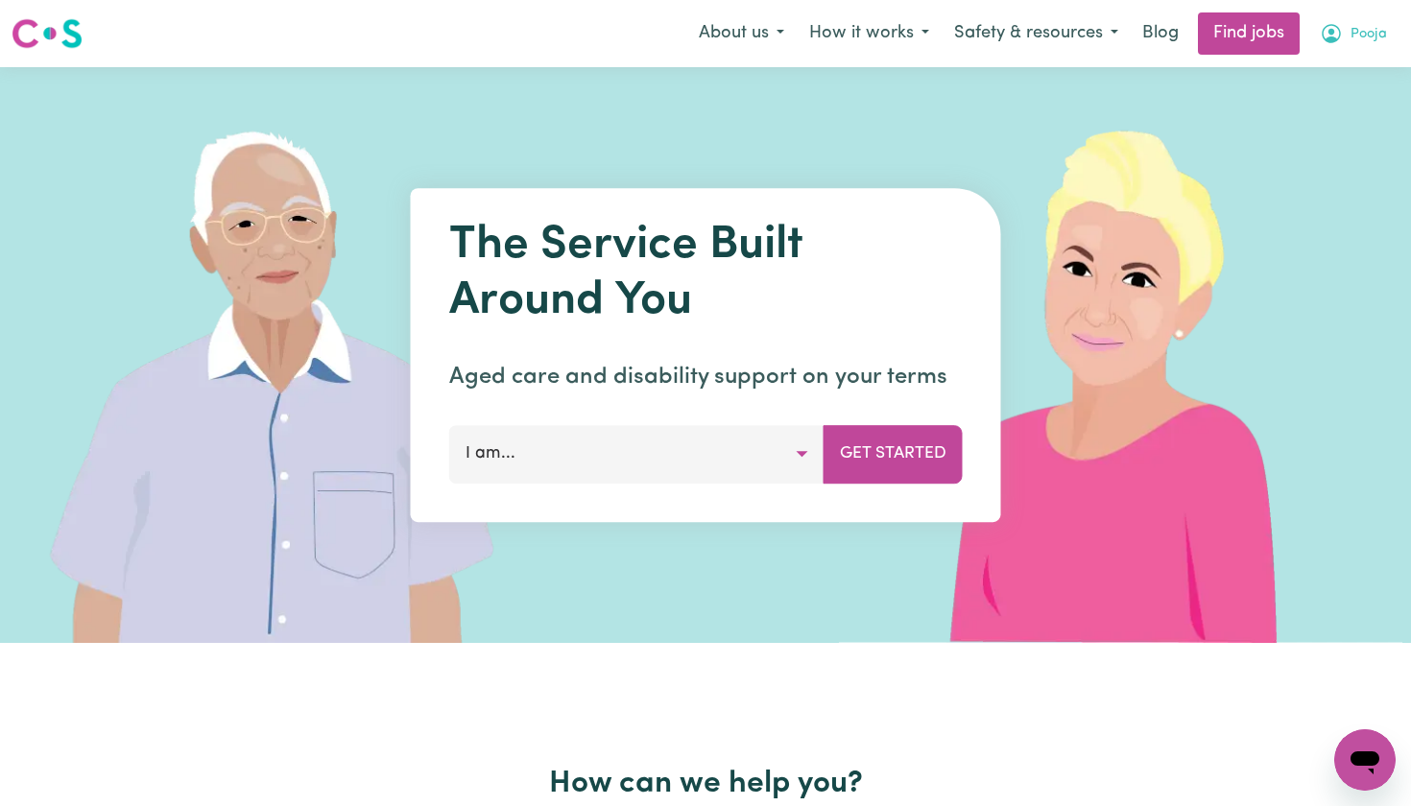
click at [1345, 39] on button "Pooja" at bounding box center [1353, 33] width 92 height 40
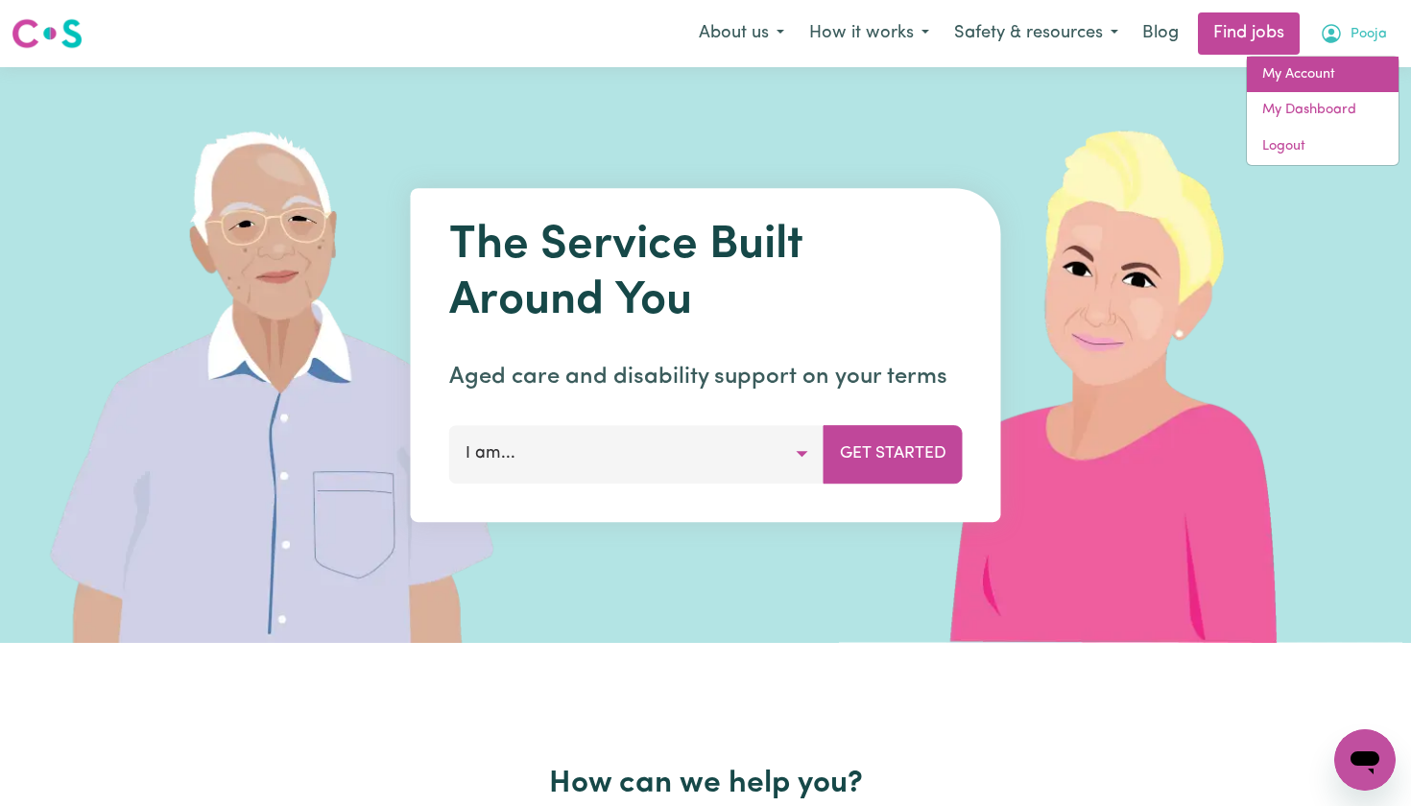
click at [1311, 77] on link "My Account" at bounding box center [1323, 75] width 152 height 36
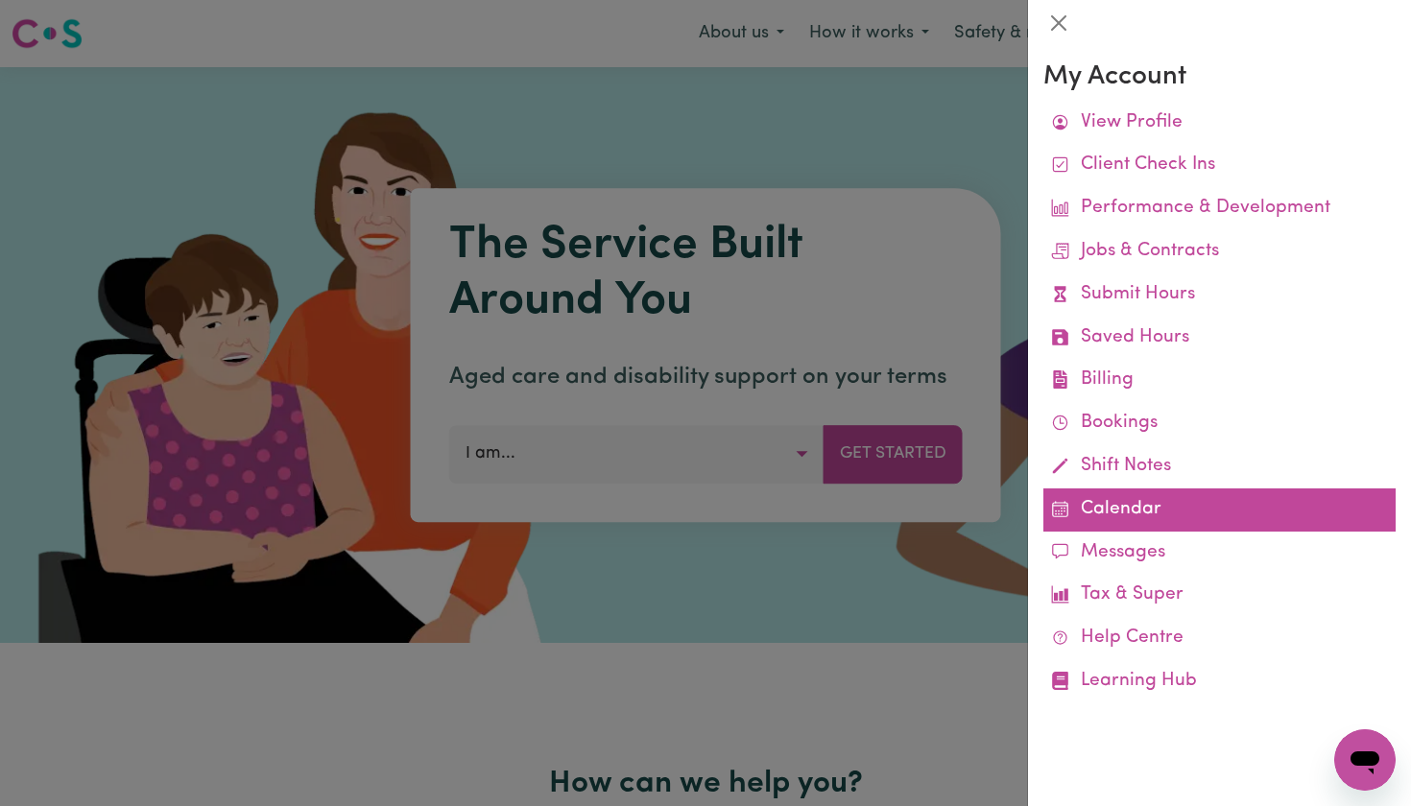
click at [1104, 502] on link "Calendar" at bounding box center [1219, 510] width 352 height 43
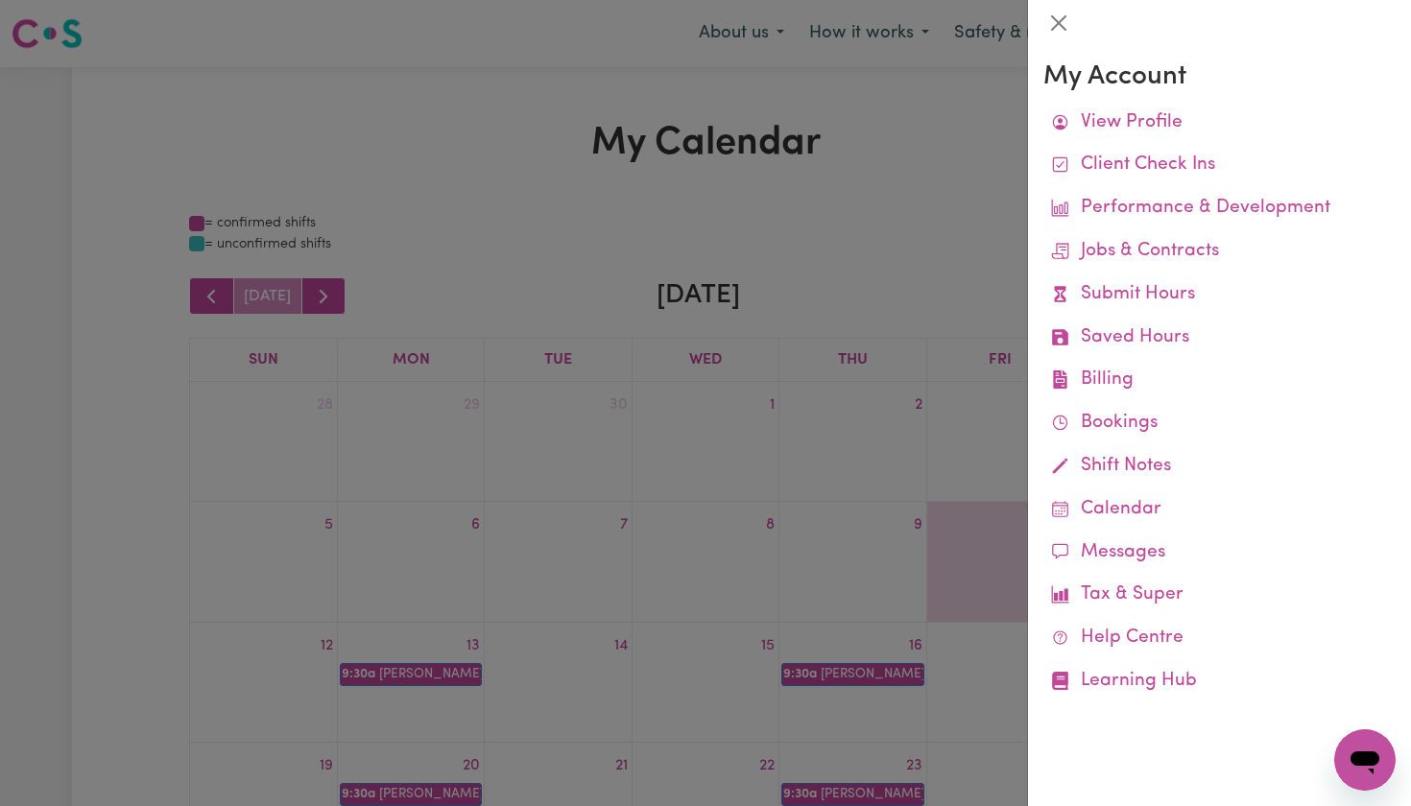
click at [939, 245] on div at bounding box center [705, 403] width 1411 height 806
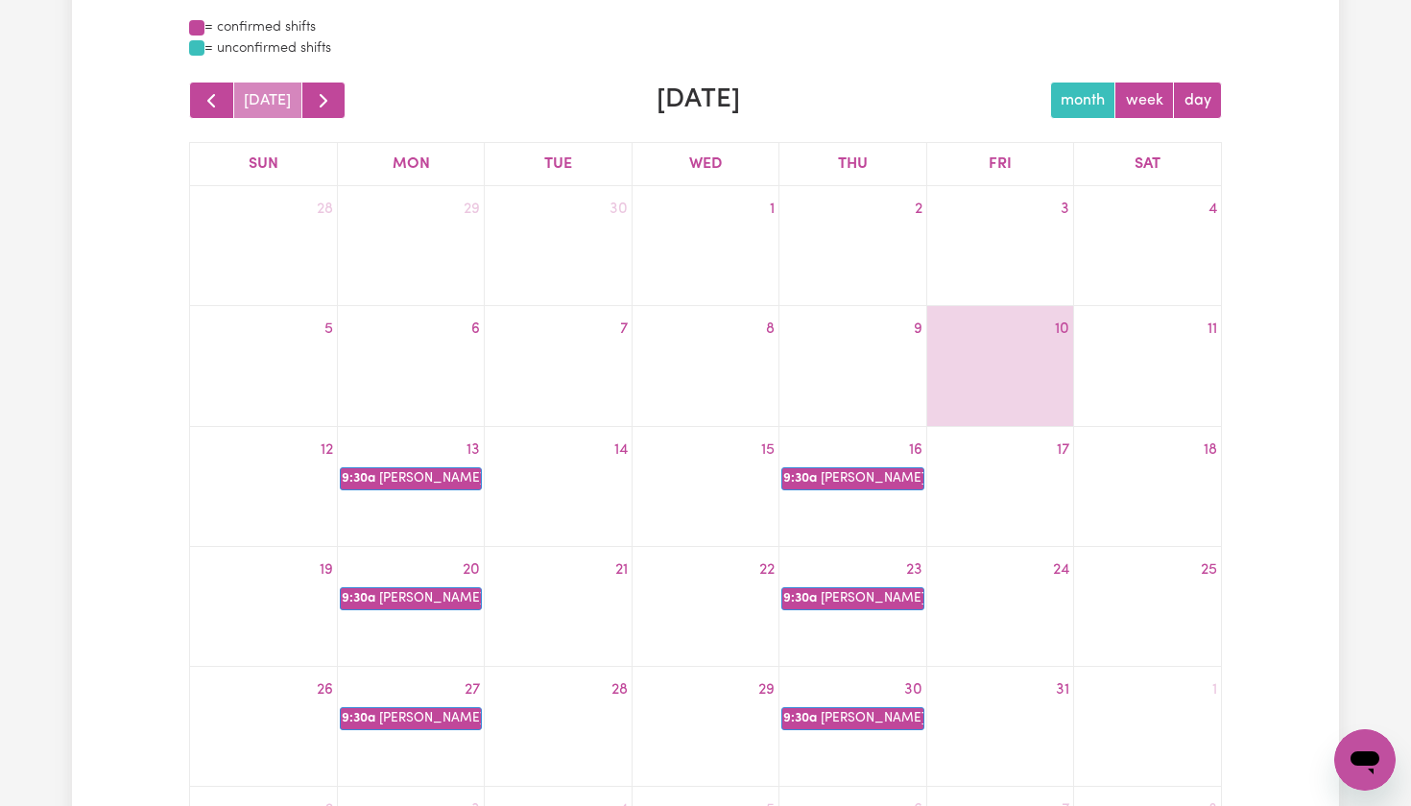
scroll to position [198, 0]
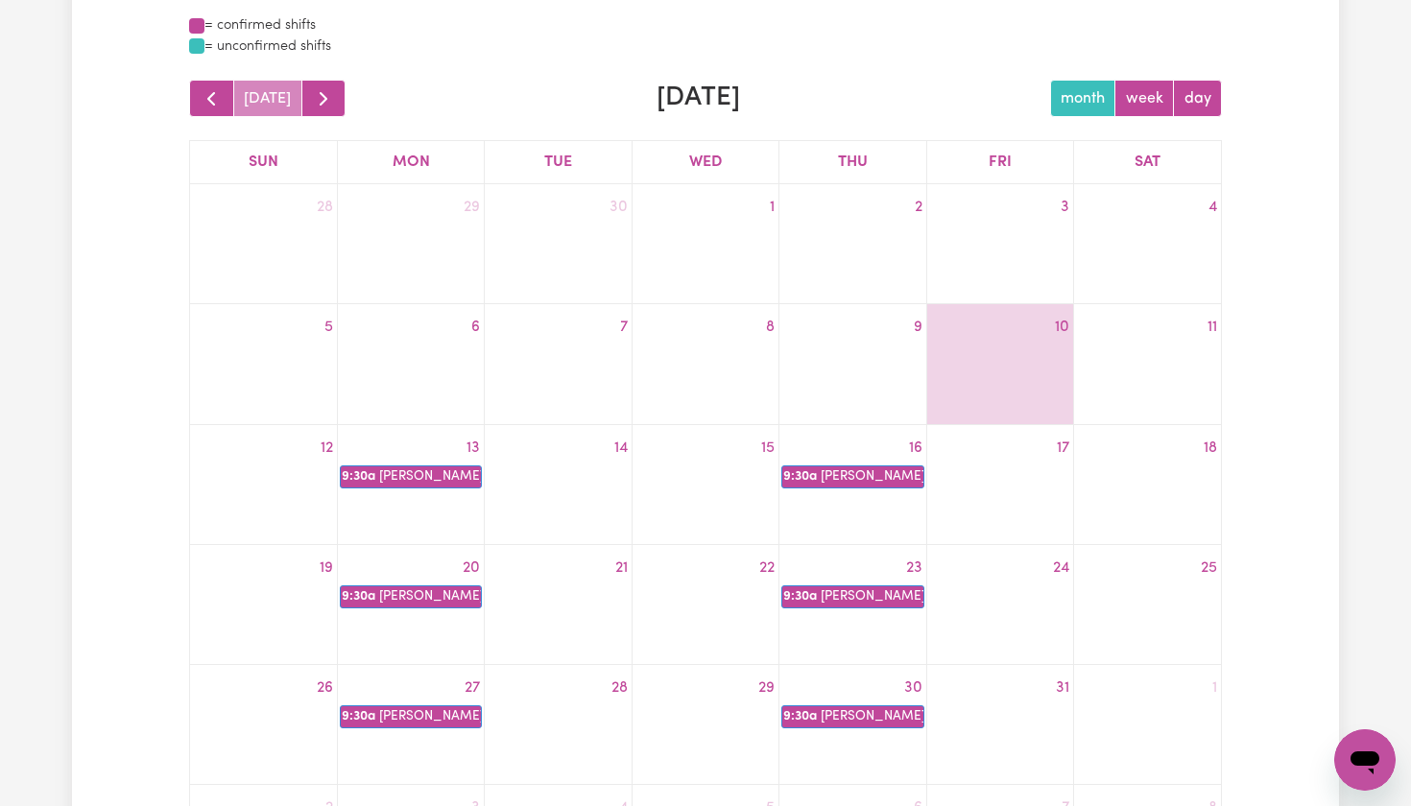
click at [977, 387] on div "10" at bounding box center [1000, 364] width 146 height 104
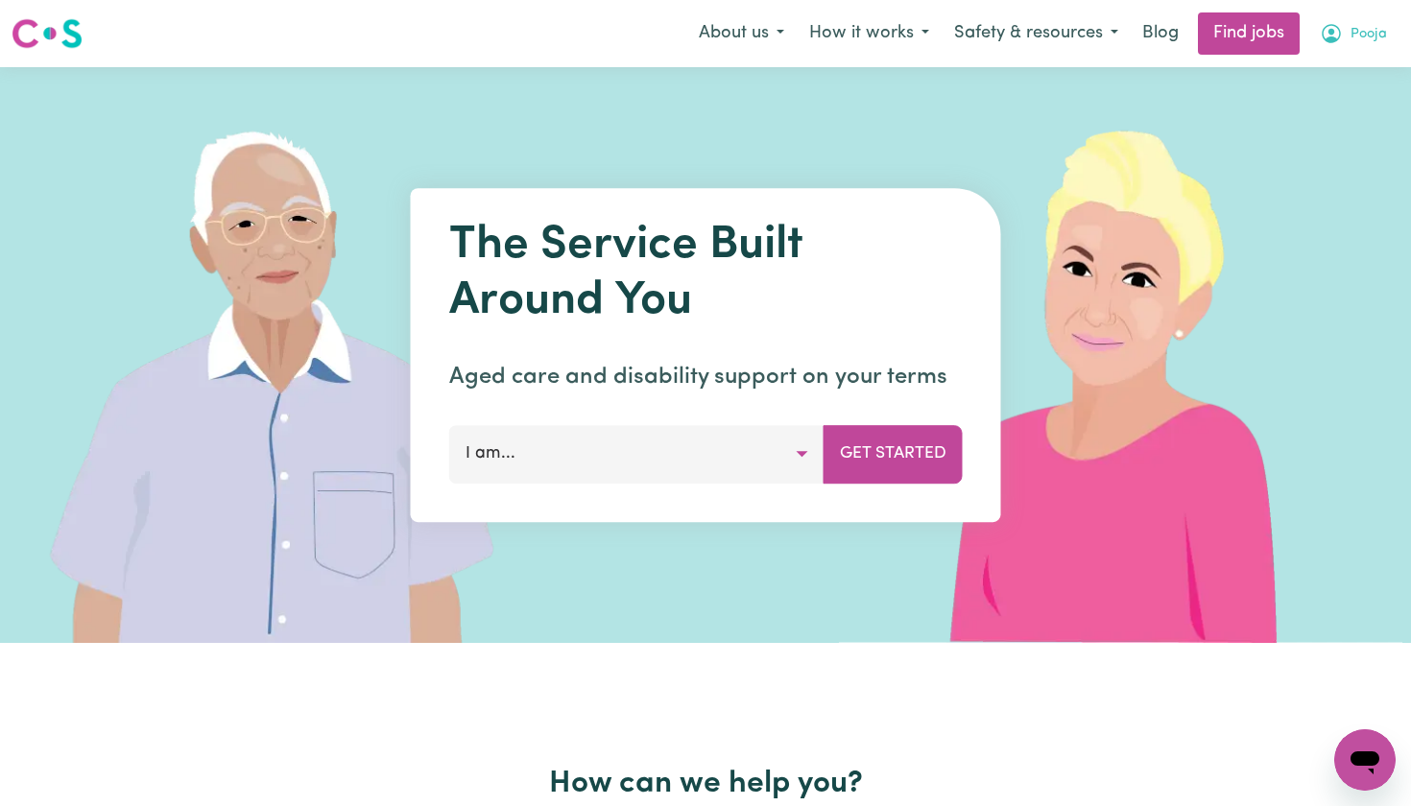
click at [1347, 32] on button "Pooja" at bounding box center [1353, 33] width 92 height 40
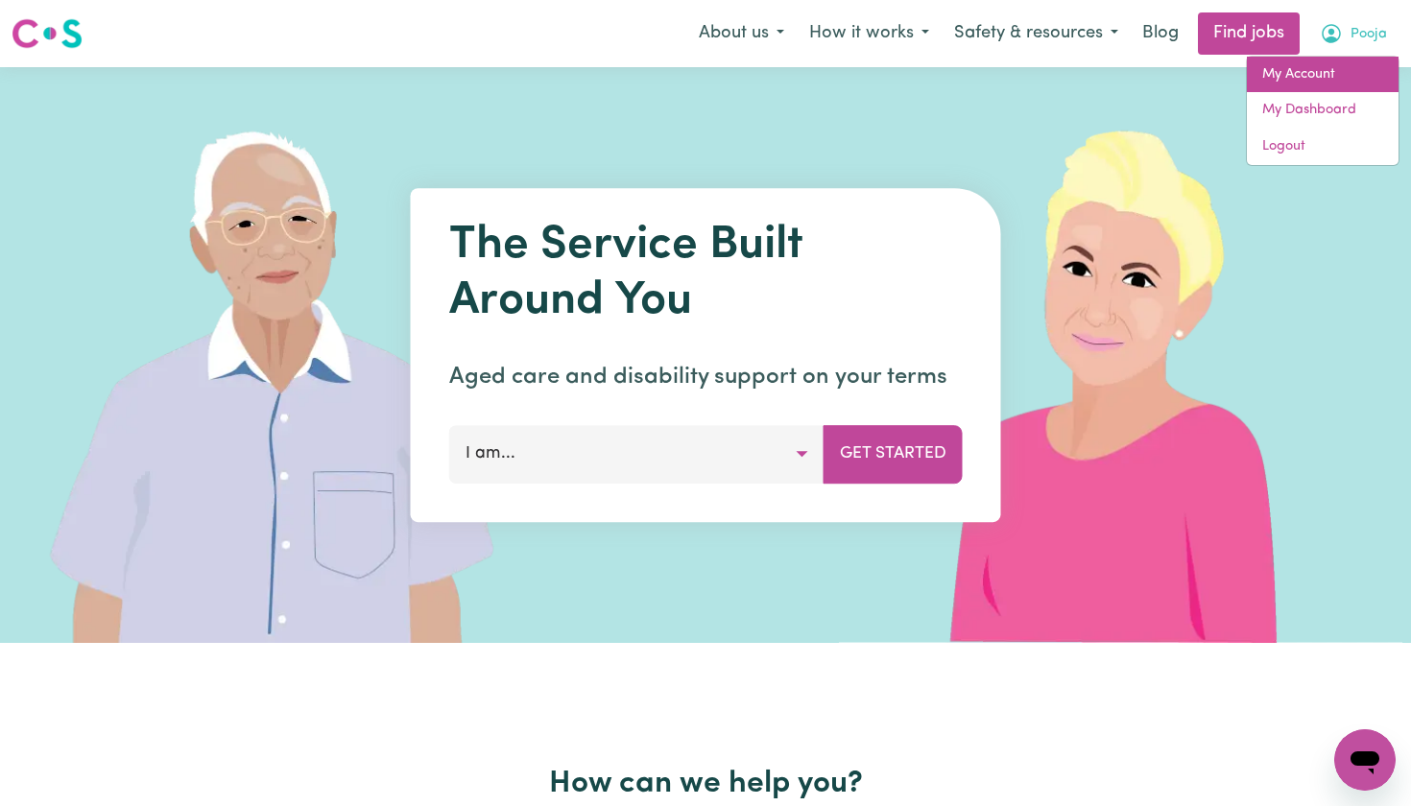
click at [1325, 75] on link "My Account" at bounding box center [1323, 75] width 152 height 36
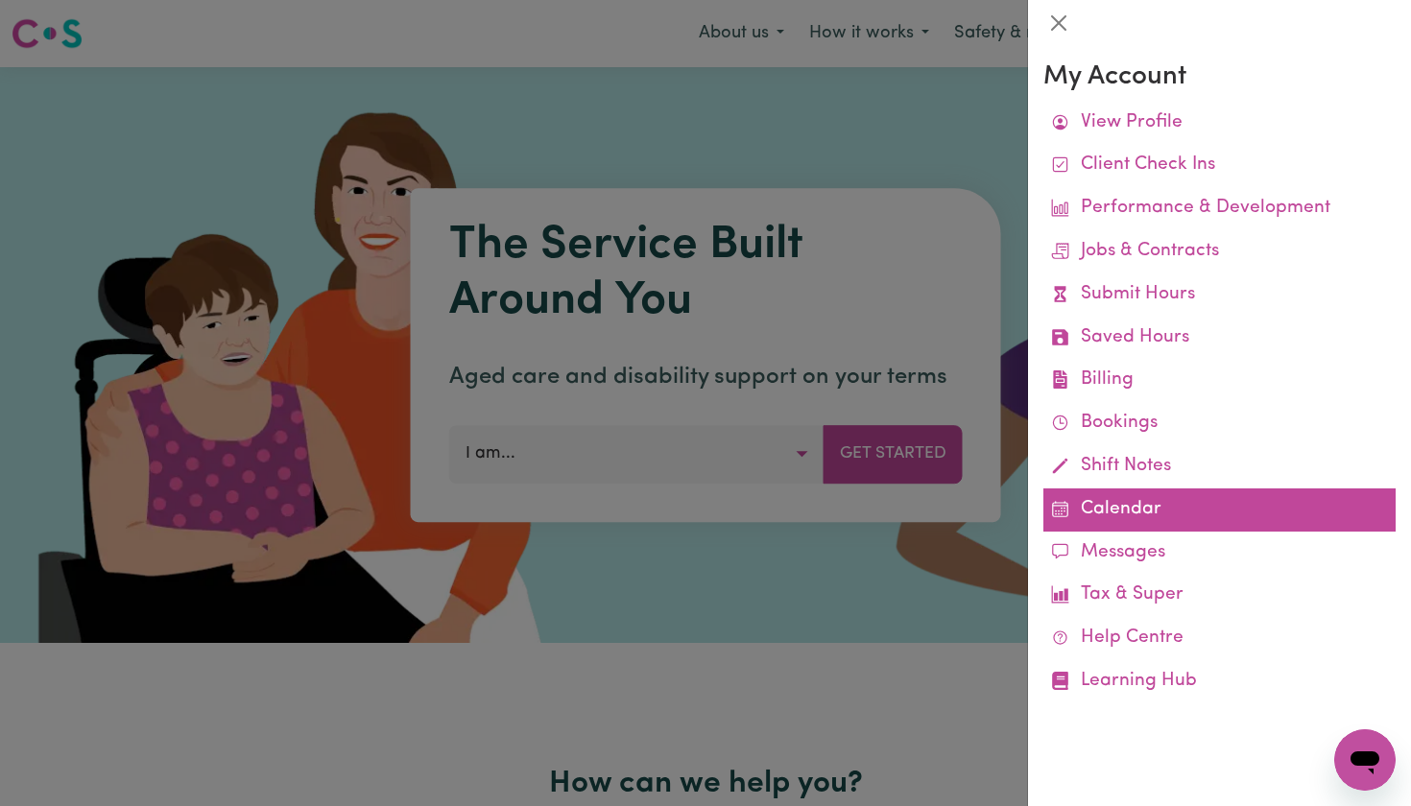
click at [1107, 503] on link "Calendar" at bounding box center [1219, 510] width 352 height 43
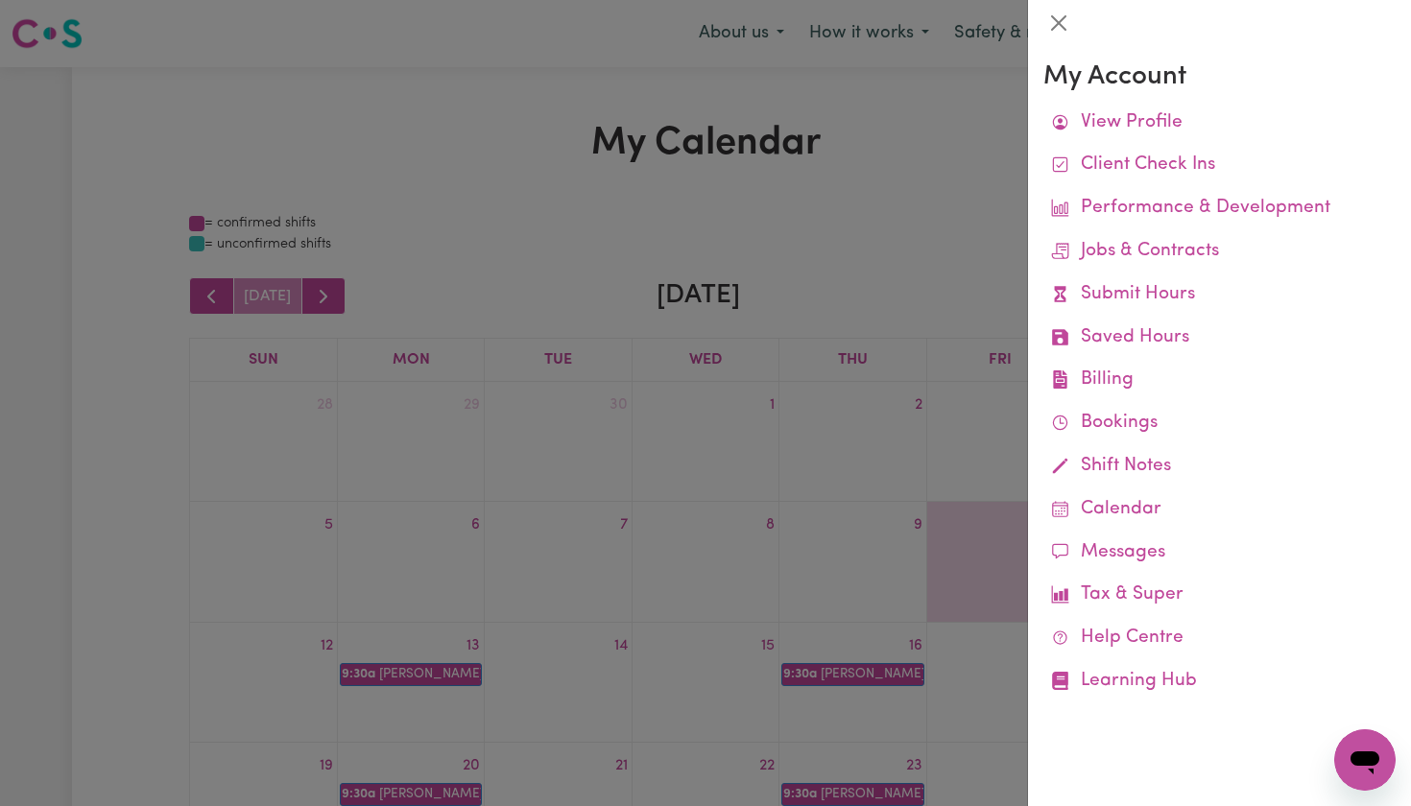
click at [926, 240] on div at bounding box center [705, 403] width 1411 height 806
